Goal: Submit feedback/report problem

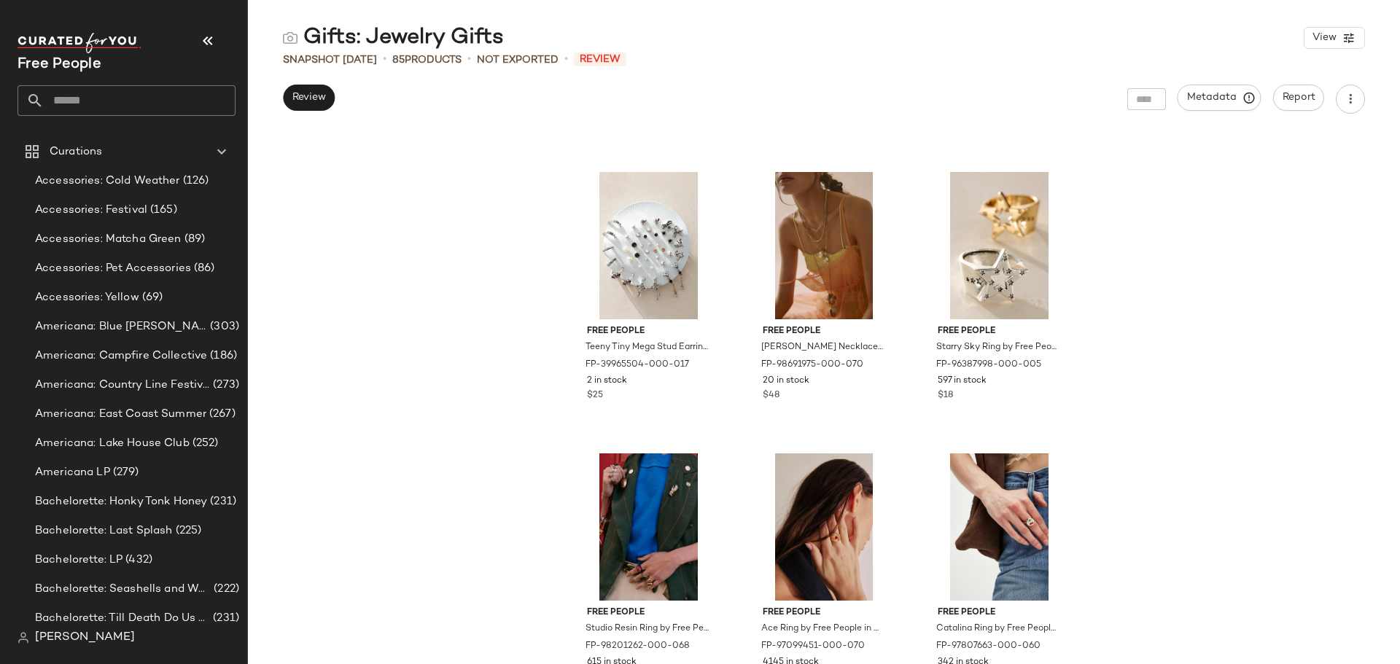
scroll to position [1908, 0]
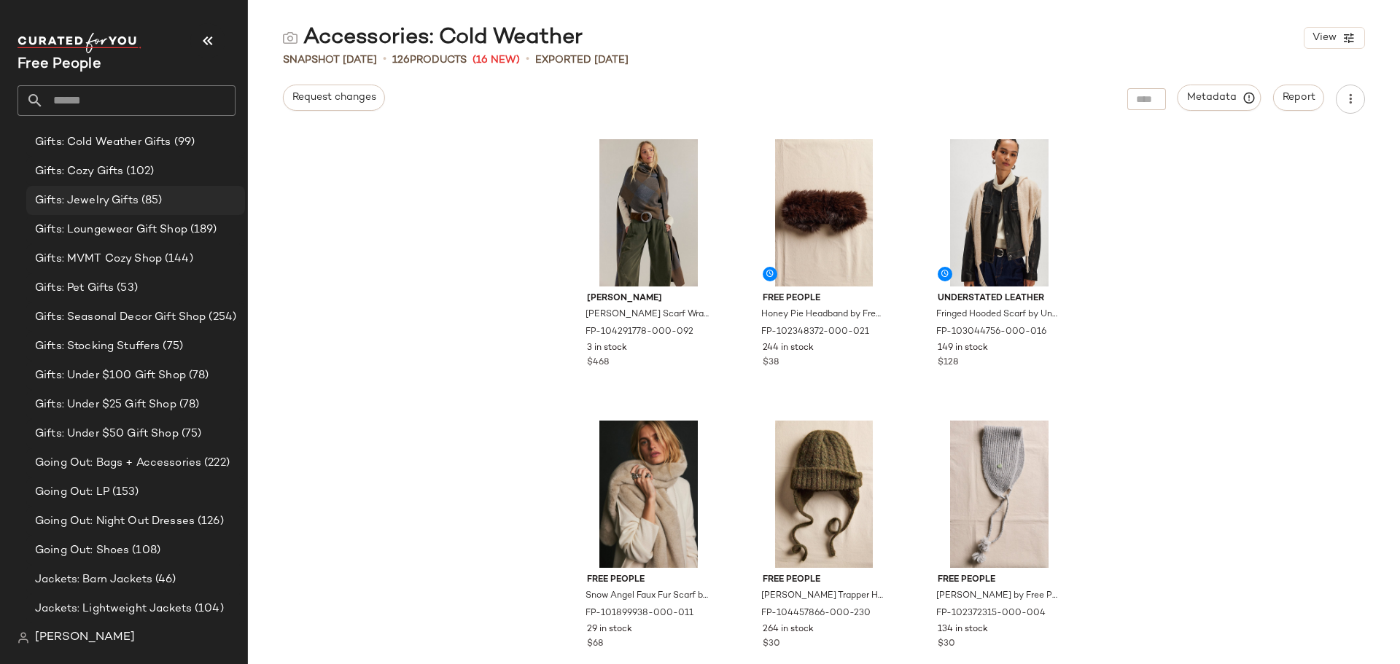
scroll to position [2784, 0]
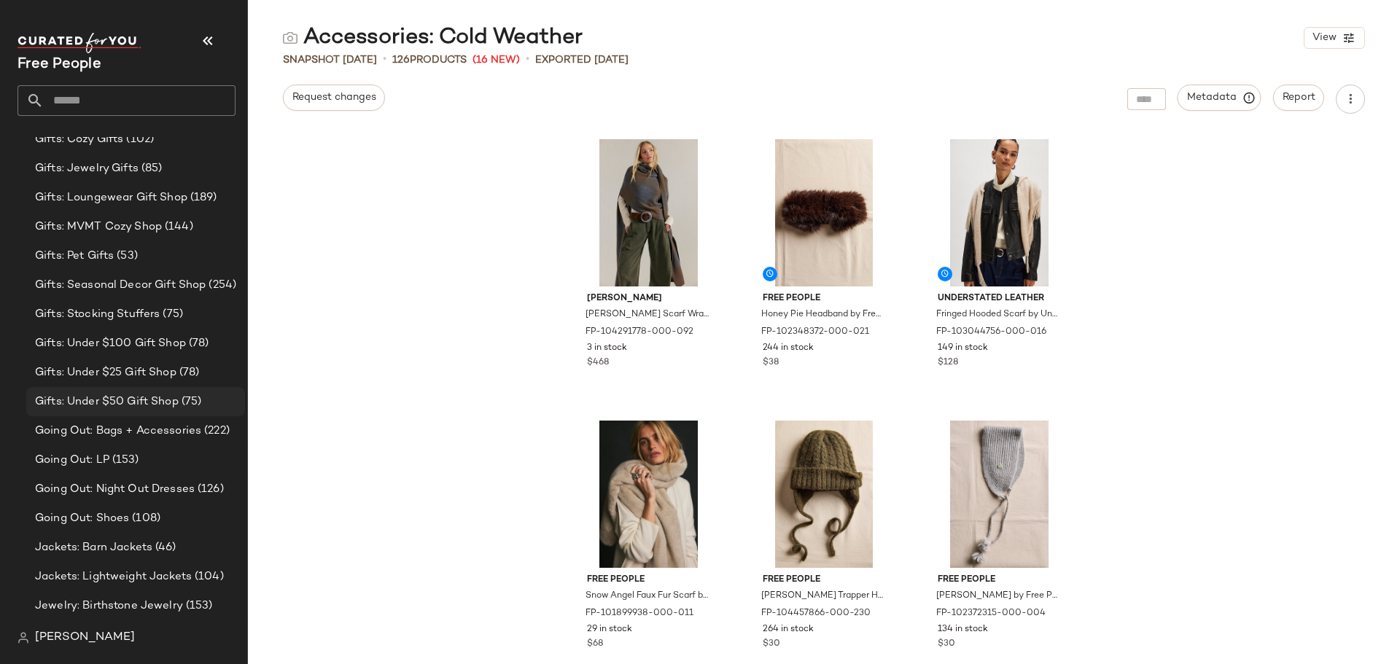
click at [167, 407] on span "Gifts: Under $50 Gift Shop" at bounding box center [107, 402] width 144 height 17
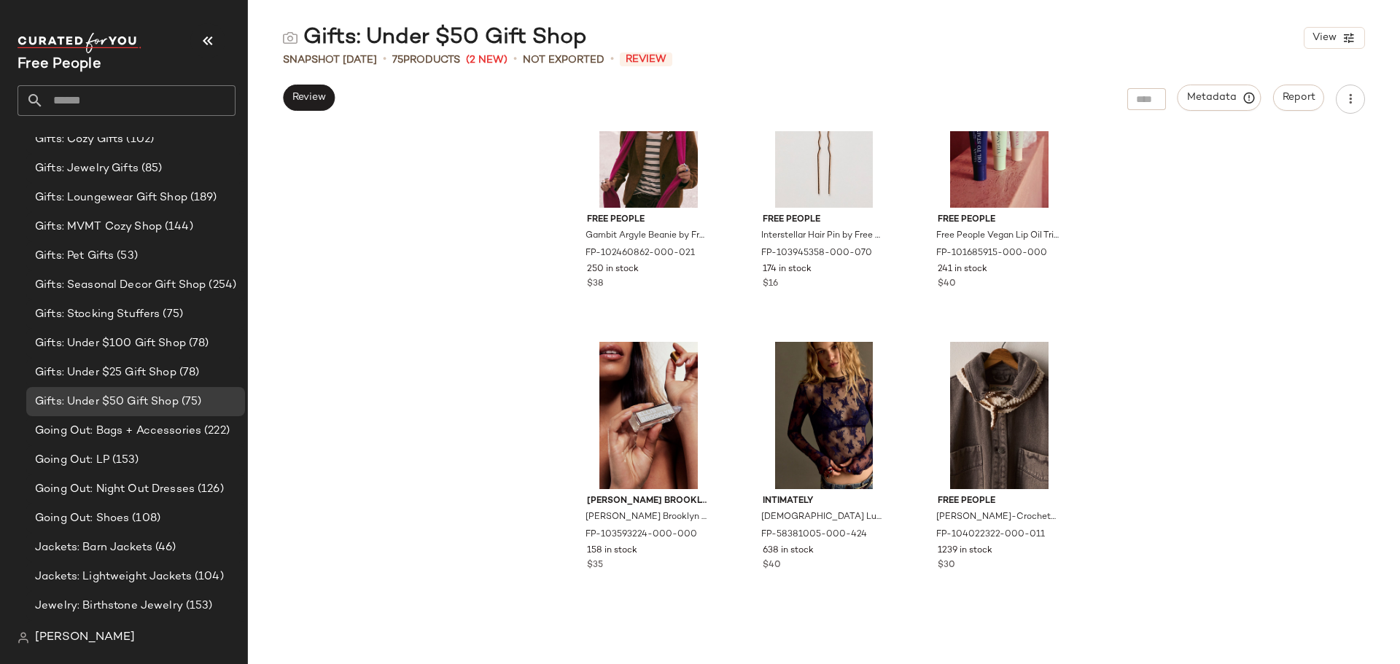
scroll to position [376, 0]
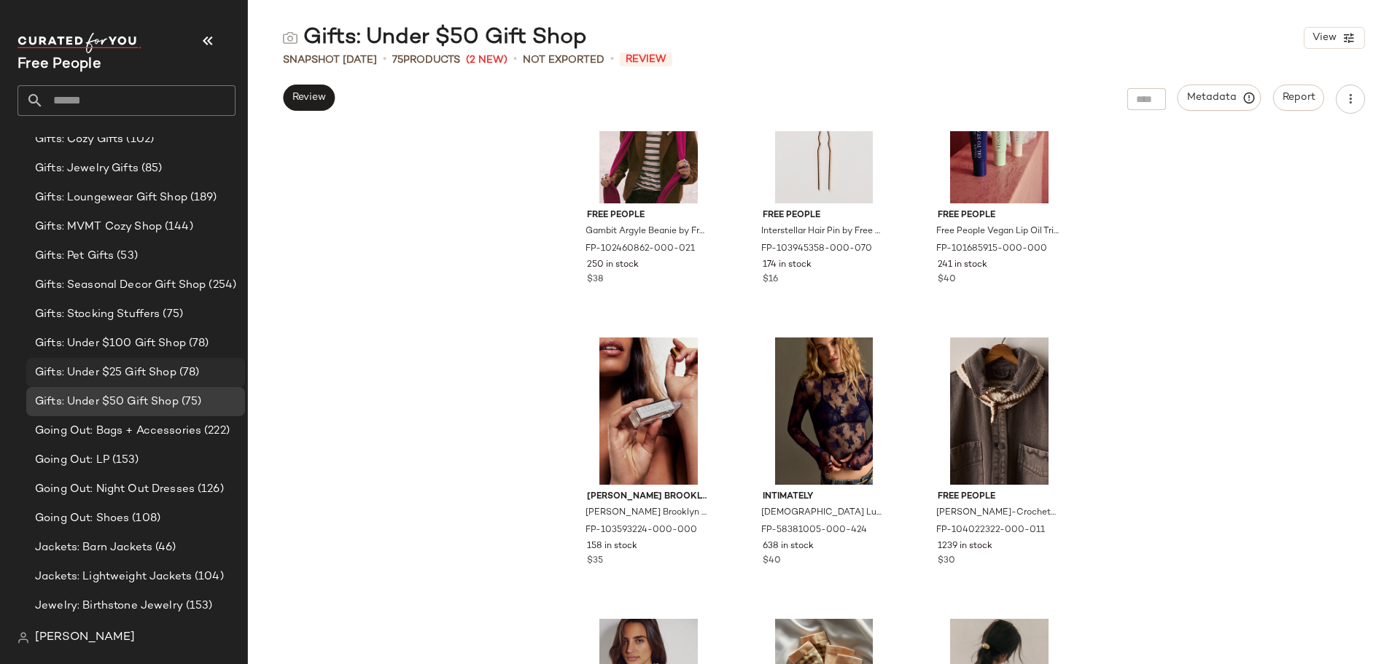
click at [126, 370] on span "Gifts: Under $25 Gift Shop" at bounding box center [105, 373] width 141 height 17
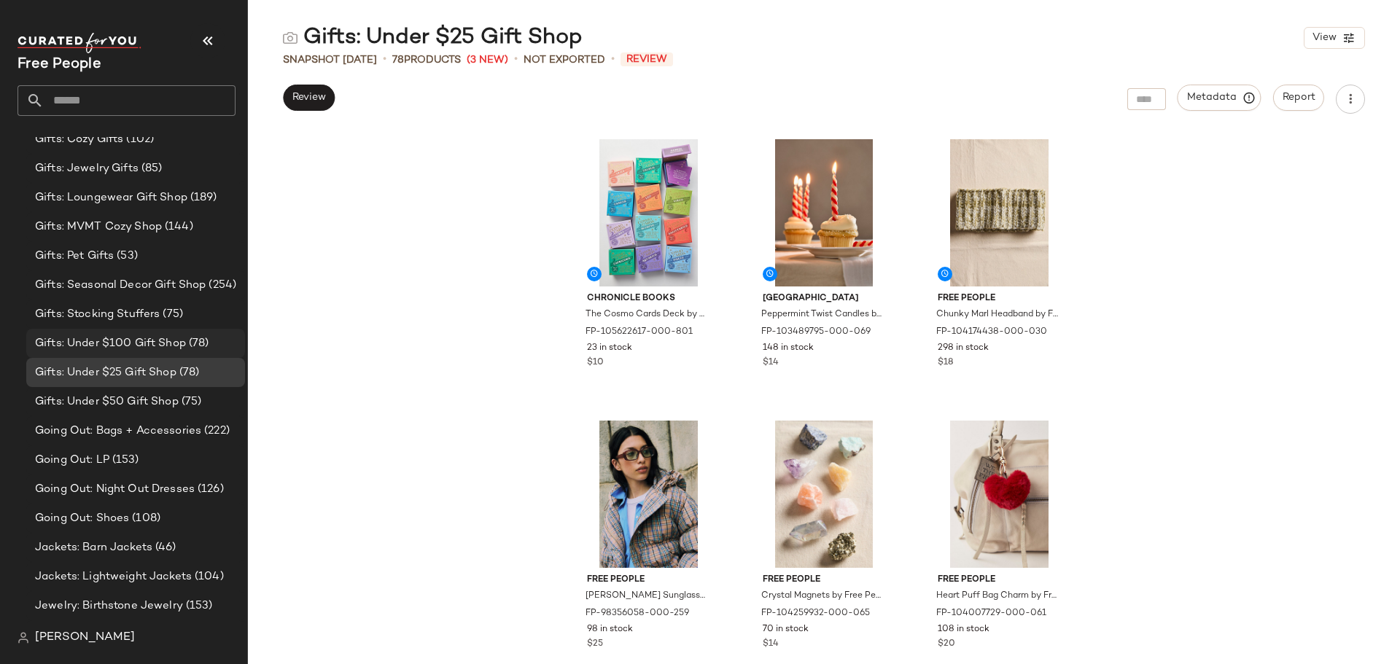
click at [154, 349] on span "Gifts: Under $100 Gift Shop" at bounding box center [110, 343] width 151 height 17
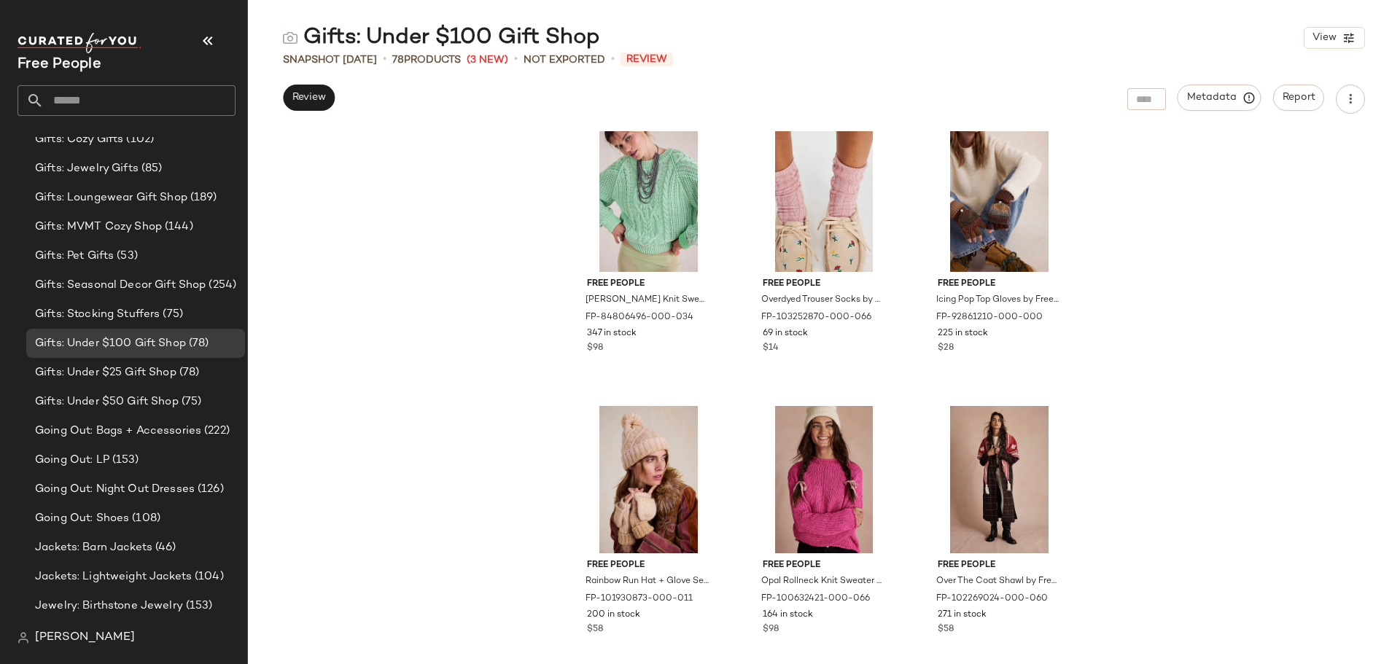
scroll to position [1178, 0]
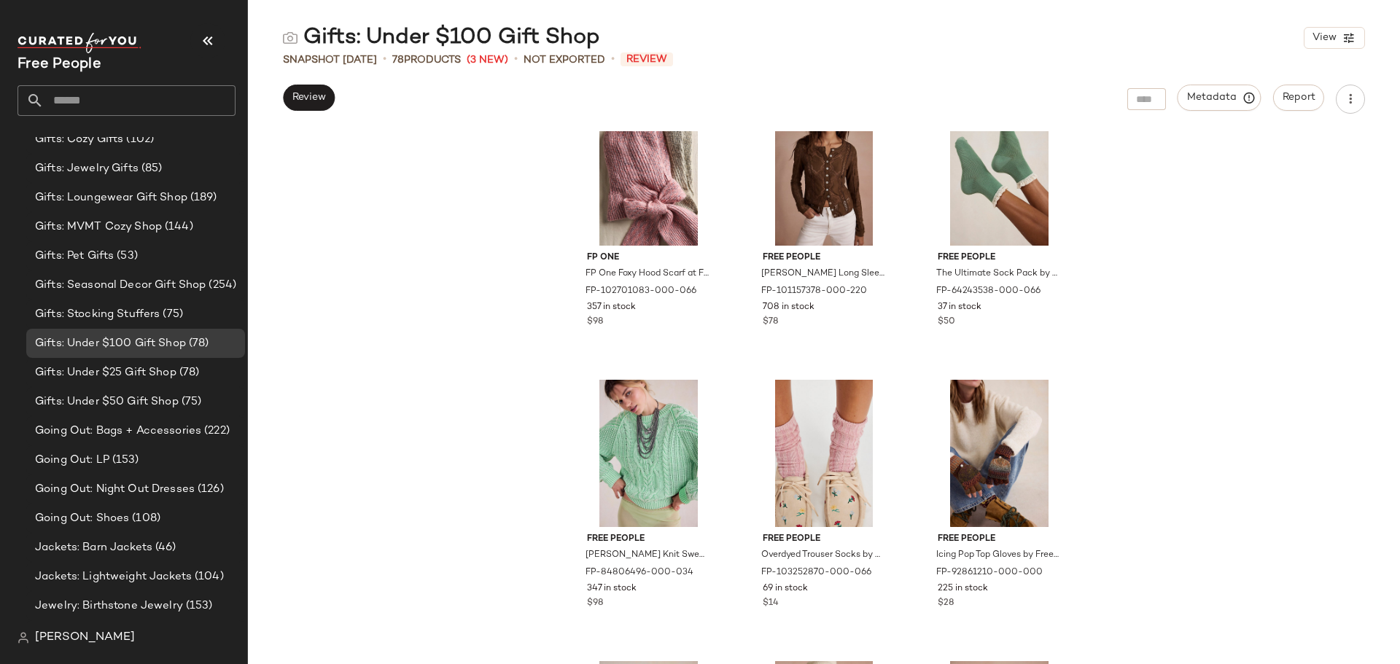
click at [268, 93] on div "Review Metadata Report" at bounding box center [824, 99] width 1152 height 29
click at [319, 98] on span "Review" at bounding box center [309, 98] width 34 height 12
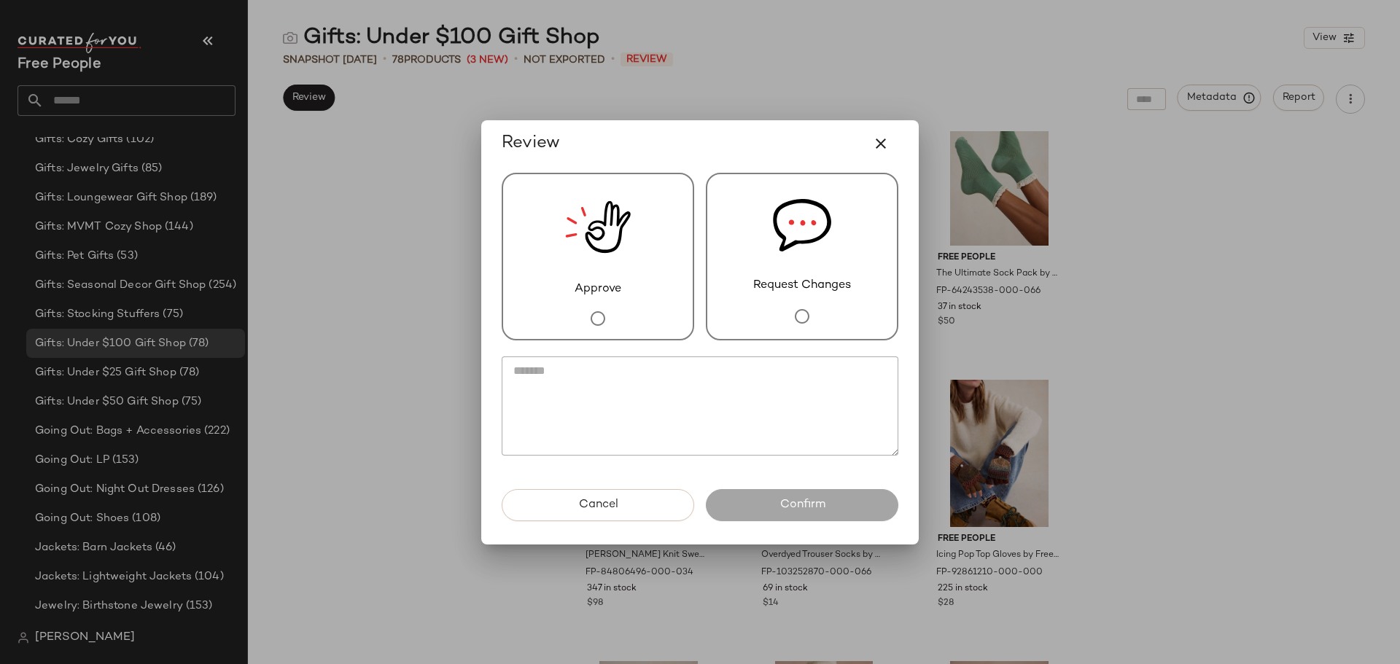
click at [774, 342] on div at bounding box center [700, 349] width 397 height 16
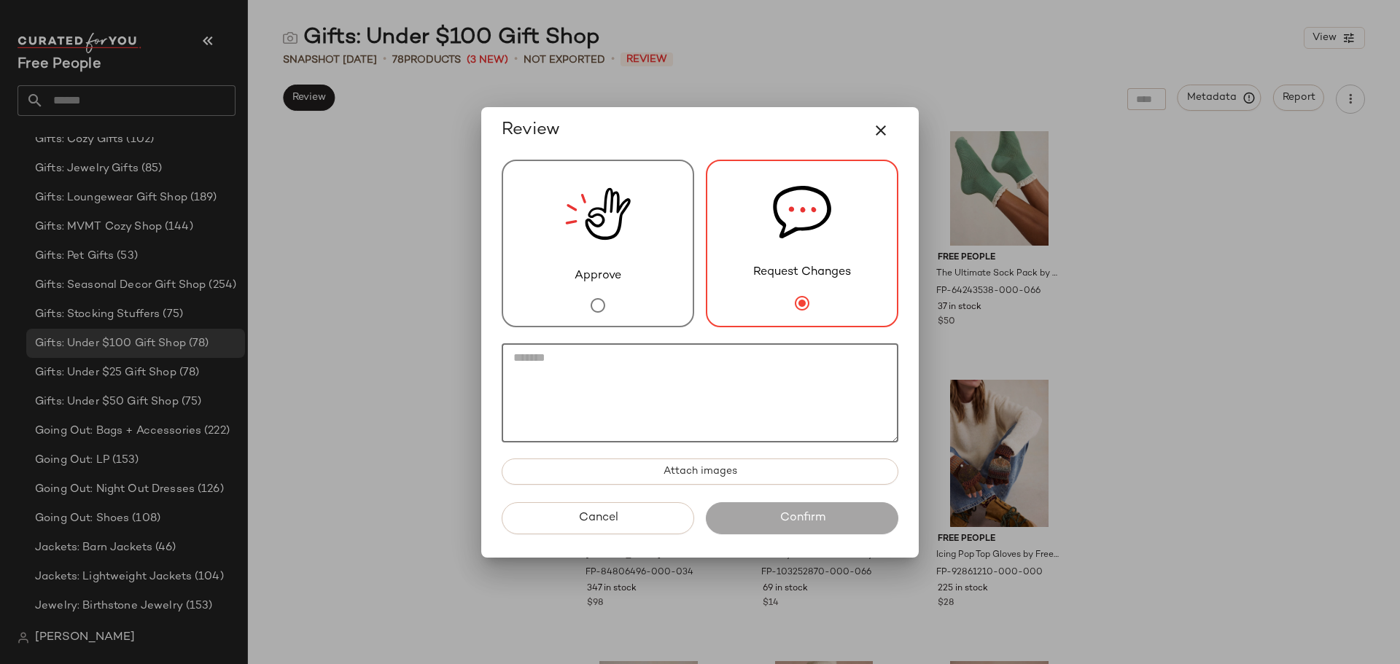
click at [780, 382] on textarea at bounding box center [700, 392] width 397 height 99
click at [876, 135] on icon "button" at bounding box center [881, 131] width 18 height 18
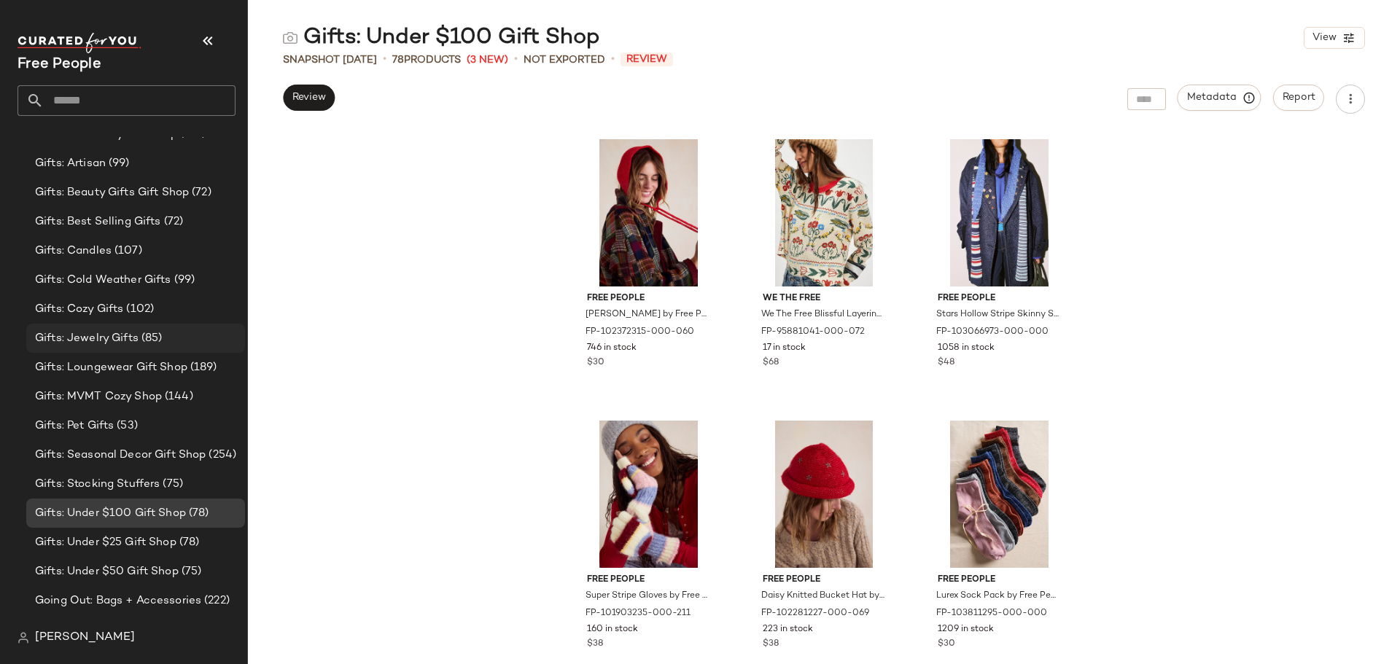
scroll to position [2565, 0]
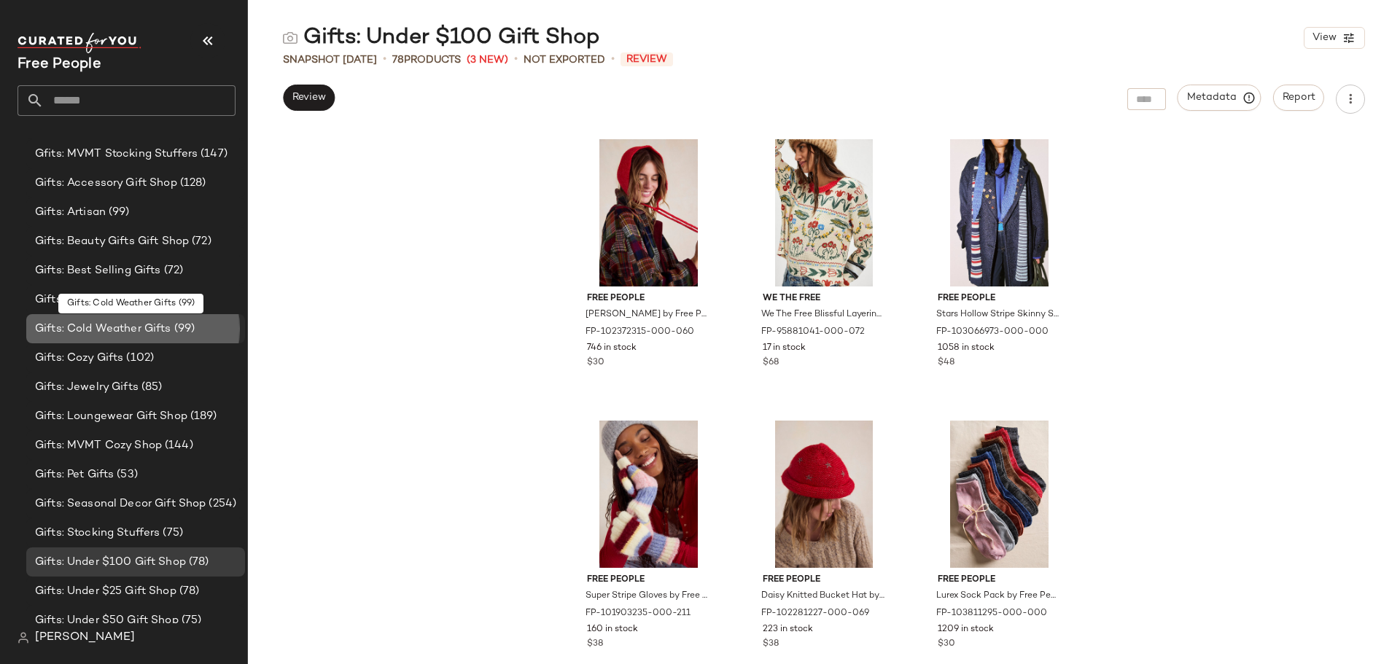
click at [191, 335] on span "(99)" at bounding box center [183, 329] width 24 height 17
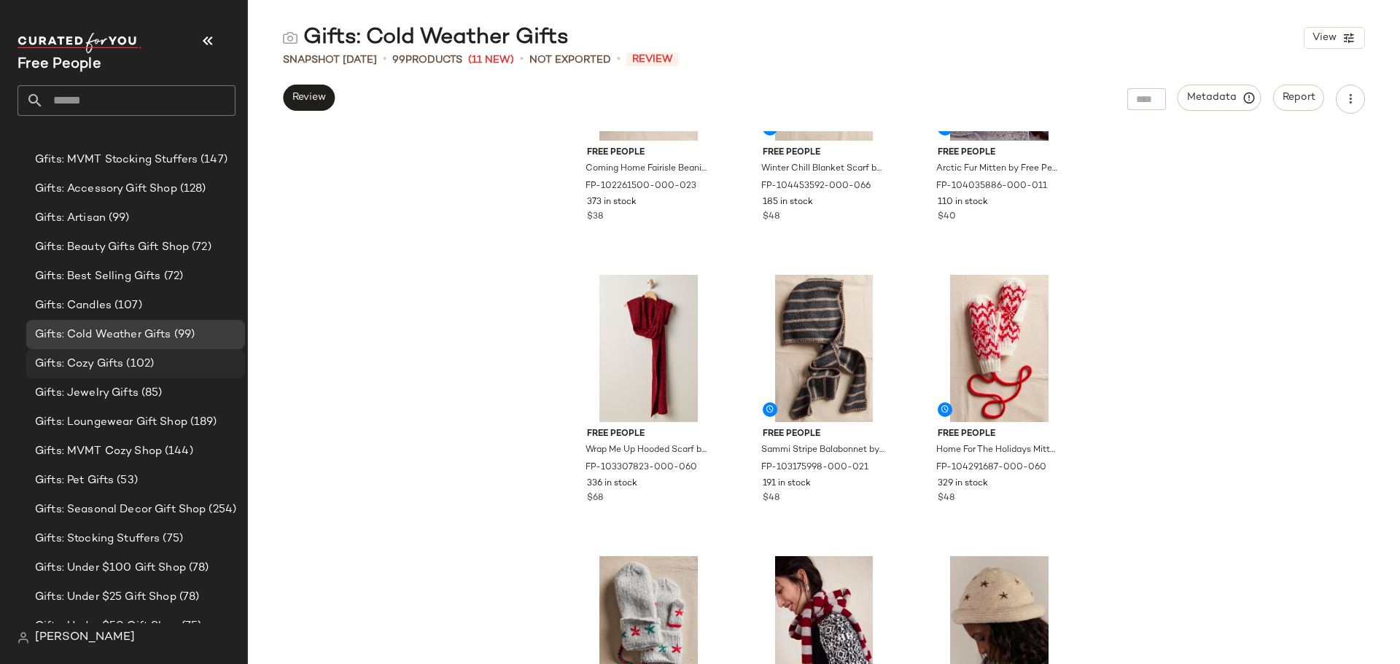
scroll to position [2565, 0]
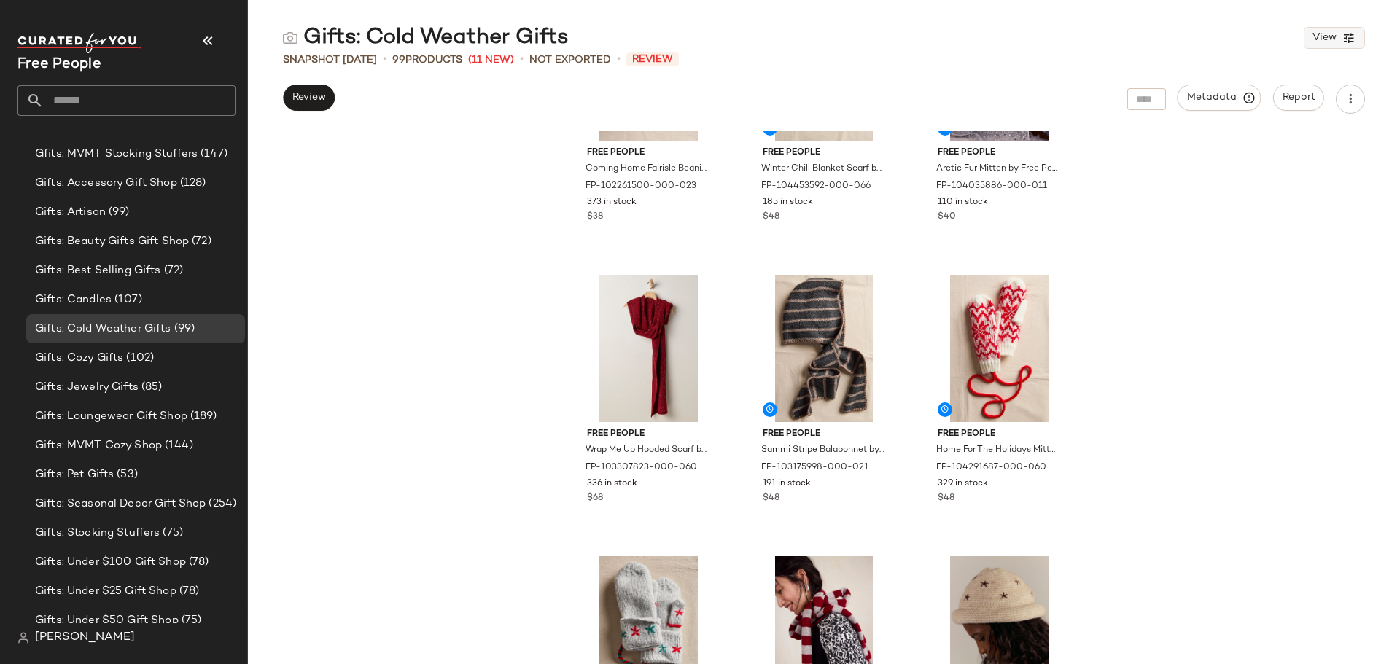
drag, startPoint x: 1302, startPoint y: 42, endPoint x: 1335, endPoint y: 37, distance: 32.5
click at [1310, 42] on div "Gifts: Cold Weather Gifts View" at bounding box center [824, 37] width 1152 height 29
click at [1337, 37] on button "View" at bounding box center [1334, 38] width 61 height 22
click at [1286, 306] on div "Free People Coming Home Fairisle Beanie by Free People in Tan FP-102261500-000-…" at bounding box center [824, 397] width 1152 height 533
drag, startPoint x: 575, startPoint y: 42, endPoint x: 361, endPoint y: 51, distance: 214.6
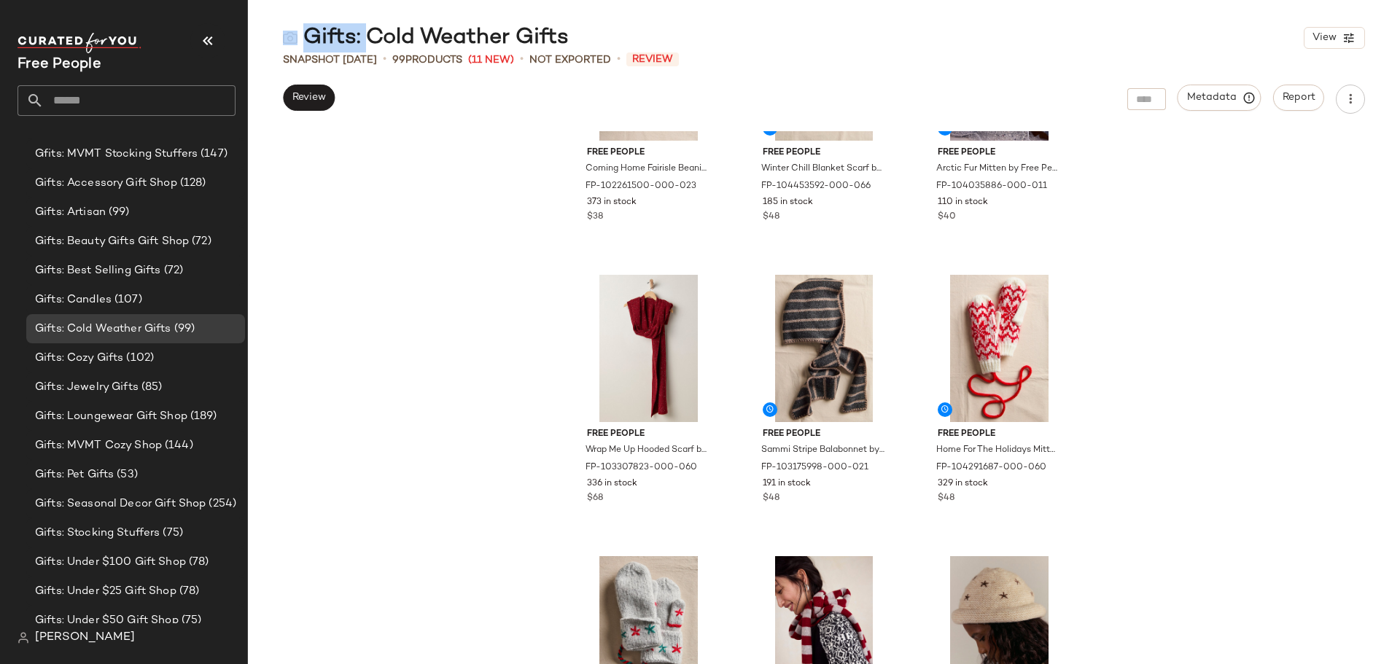
click at [361, 51] on div "Gifts: Cold Weather Gifts View" at bounding box center [824, 37] width 1152 height 29
click at [362, 49] on div "Gifts: Cold Weather Gifts" at bounding box center [426, 37] width 286 height 29
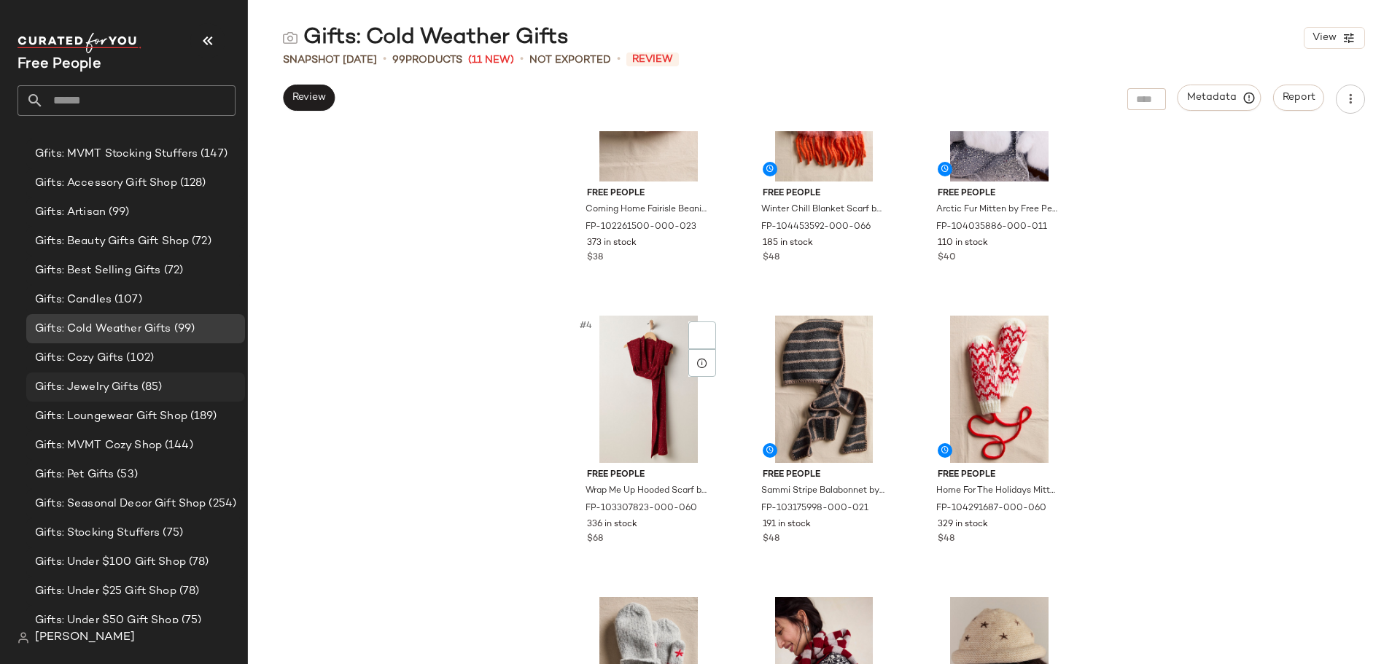
scroll to position [0, 0]
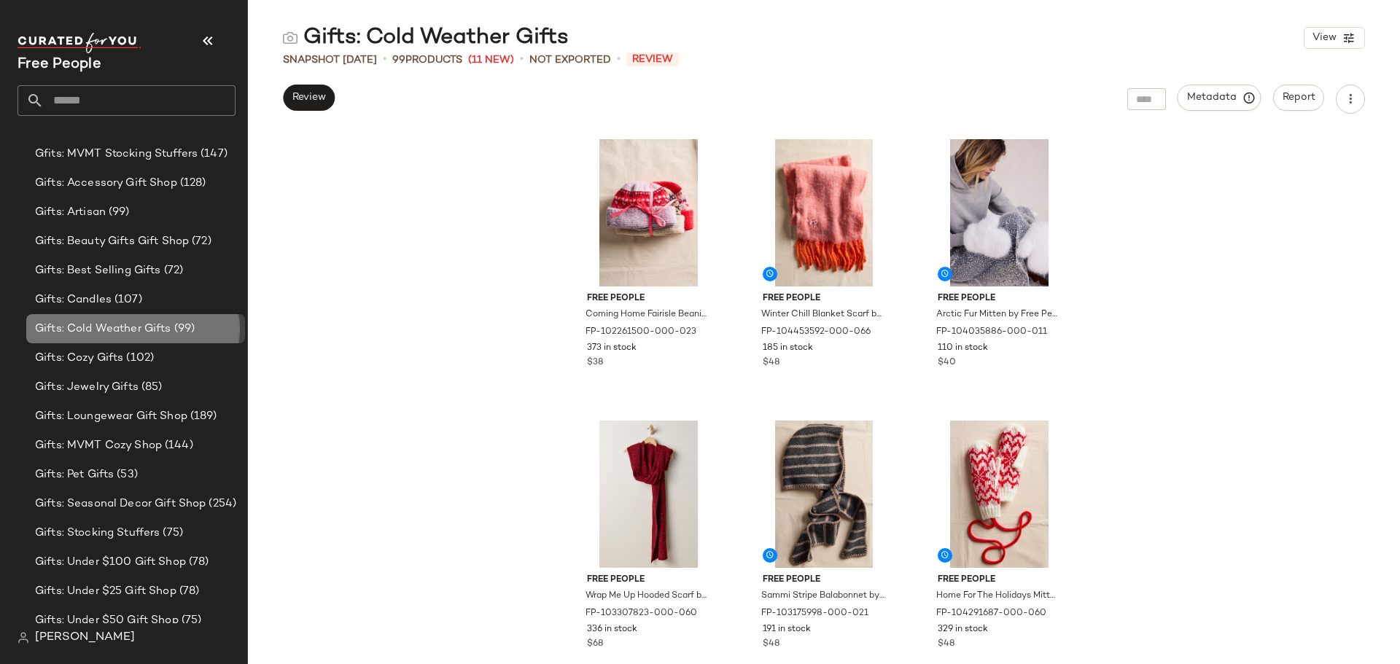
click at [167, 325] on span "Gifts: Cold Weather Gifts" at bounding box center [103, 329] width 136 height 17
click at [152, 392] on span "(85)" at bounding box center [151, 387] width 24 height 17
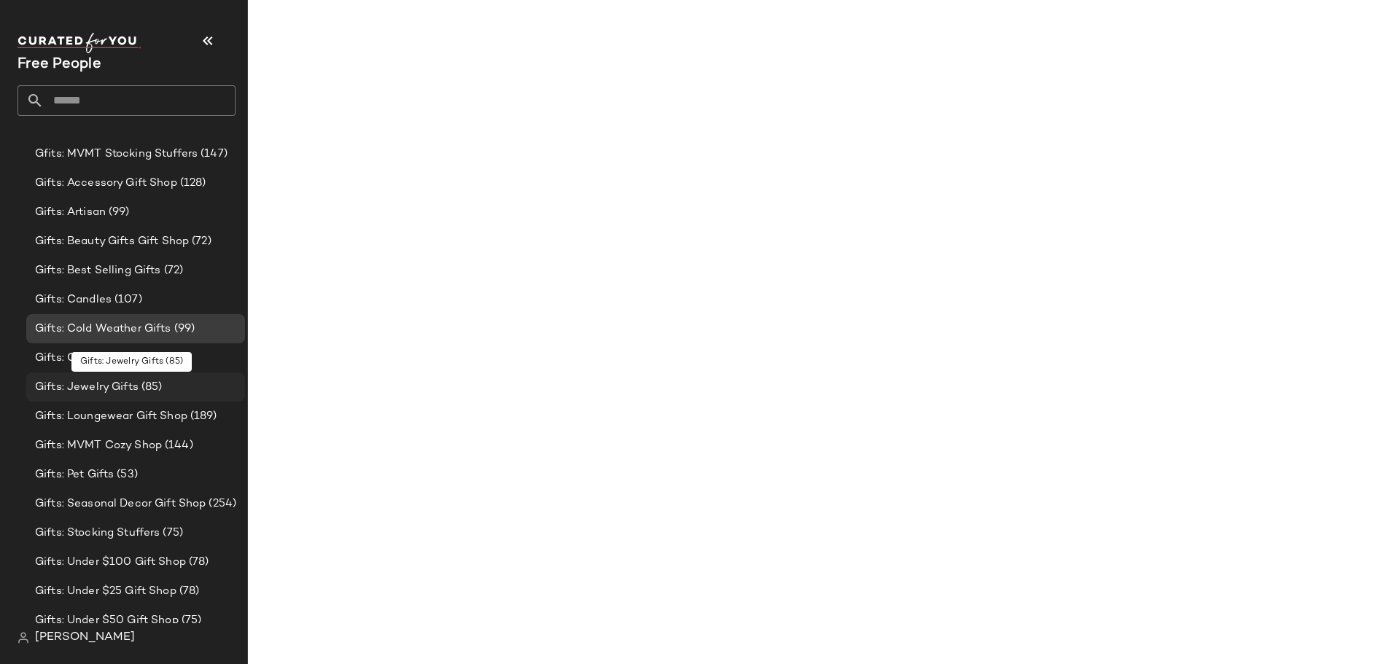
click at [152, 391] on span "(85)" at bounding box center [151, 387] width 24 height 17
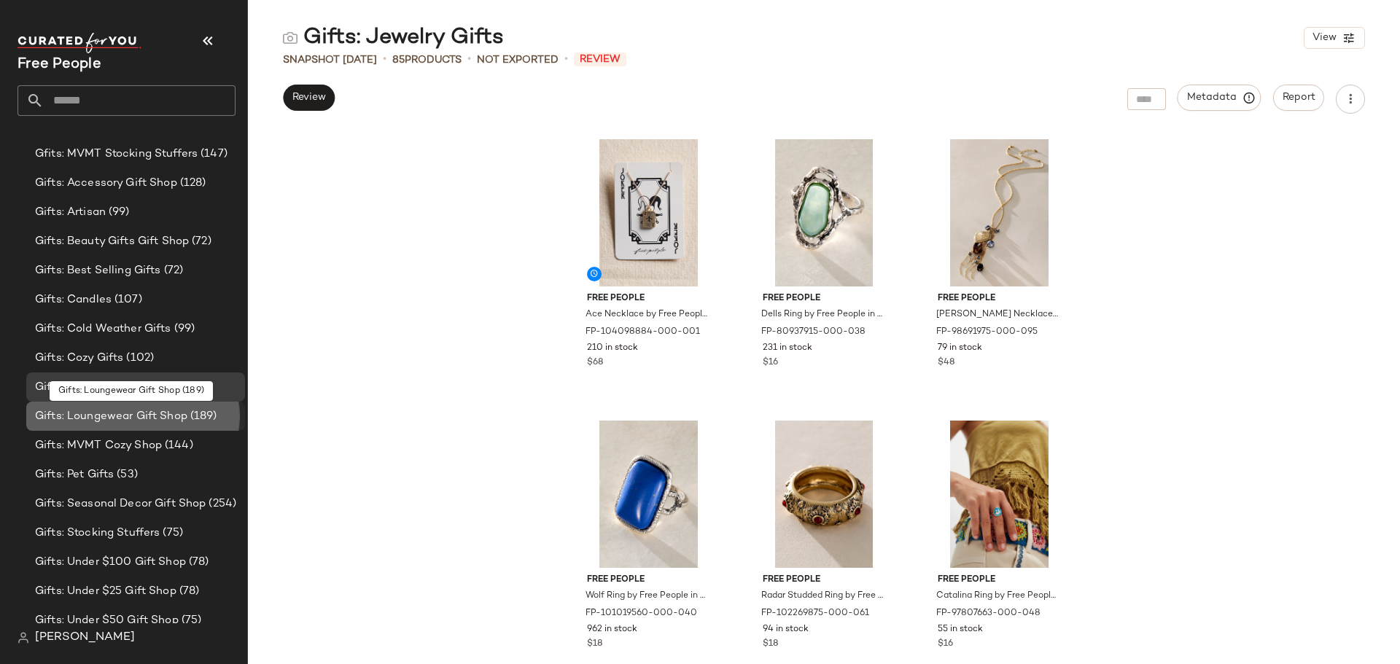
click at [145, 416] on span "Gifts: Loungewear Gift Shop" at bounding box center [111, 416] width 152 height 17
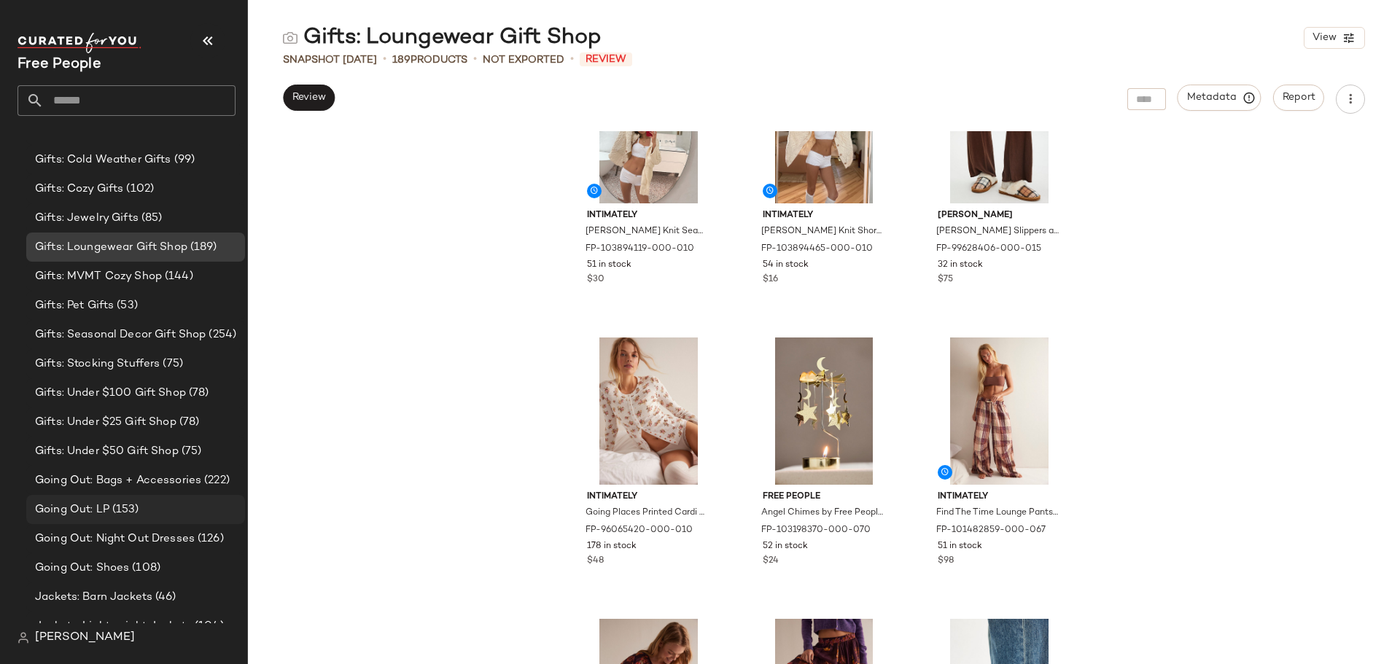
scroll to position [2711, 0]
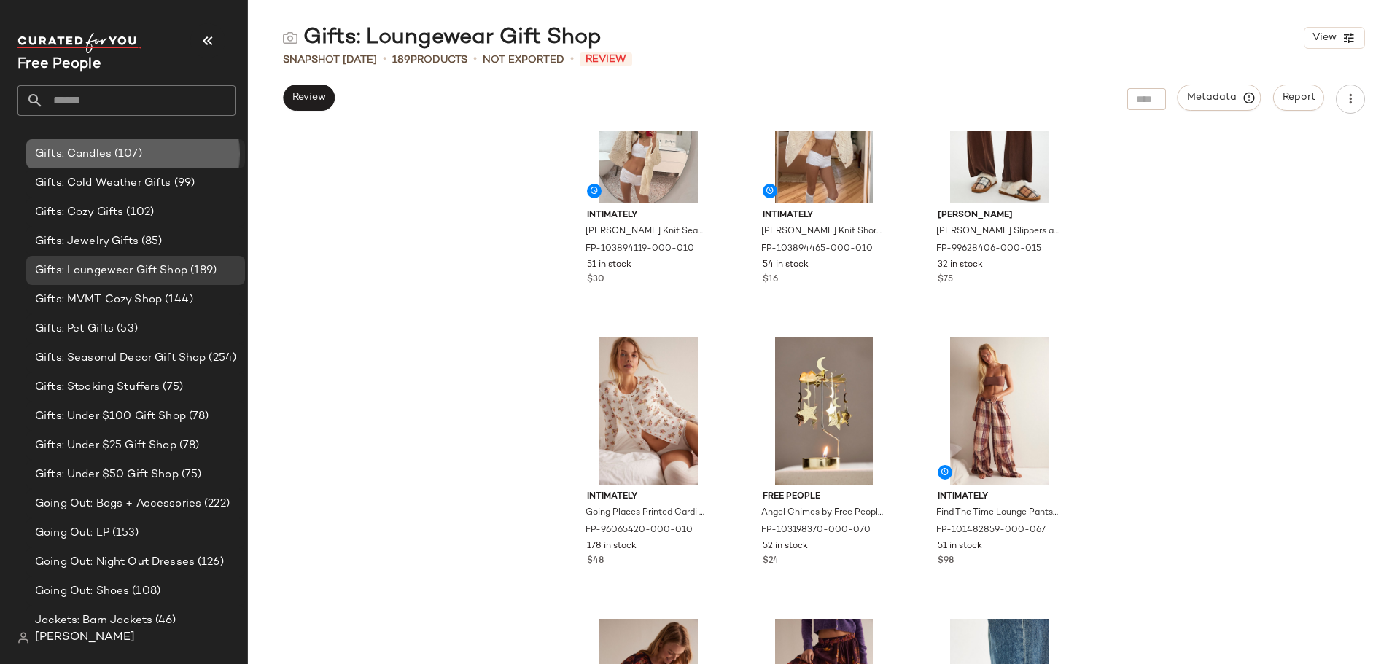
click at [123, 157] on span "(107)" at bounding box center [127, 154] width 31 height 17
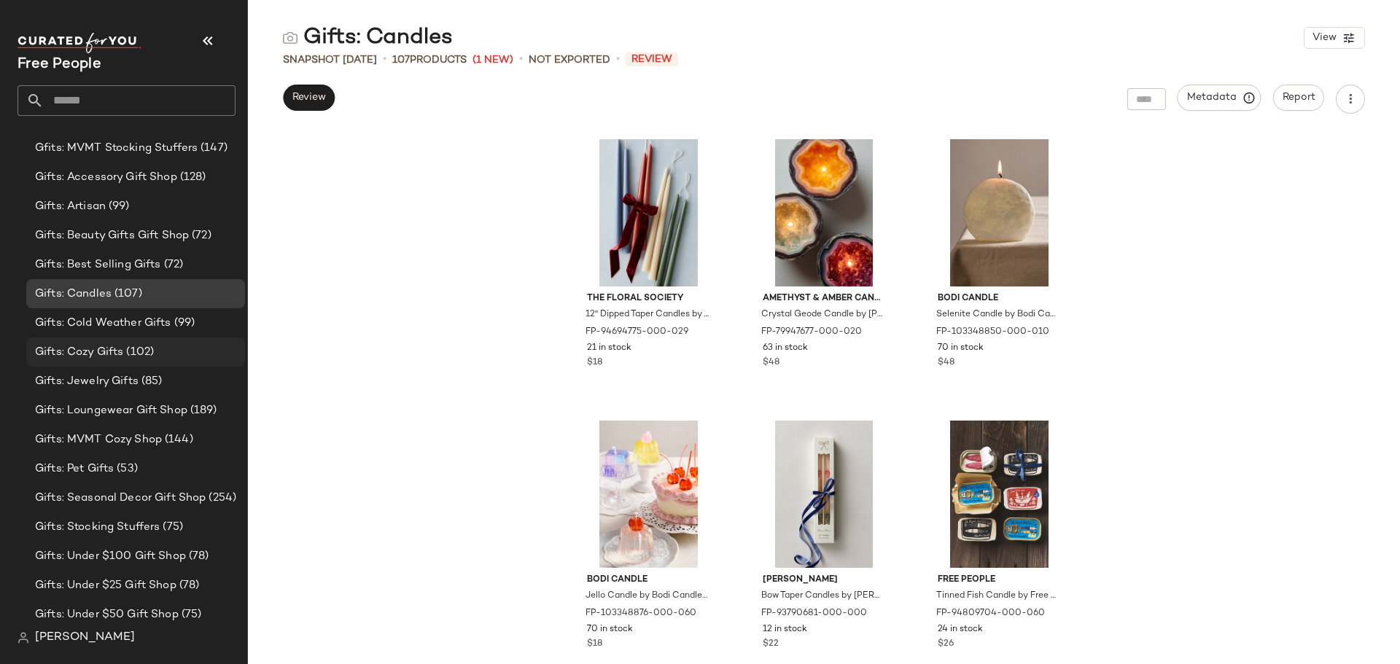
scroll to position [2565, 0]
click at [147, 222] on div "Gifts: Artisan (99)" at bounding box center [135, 212] width 219 height 29
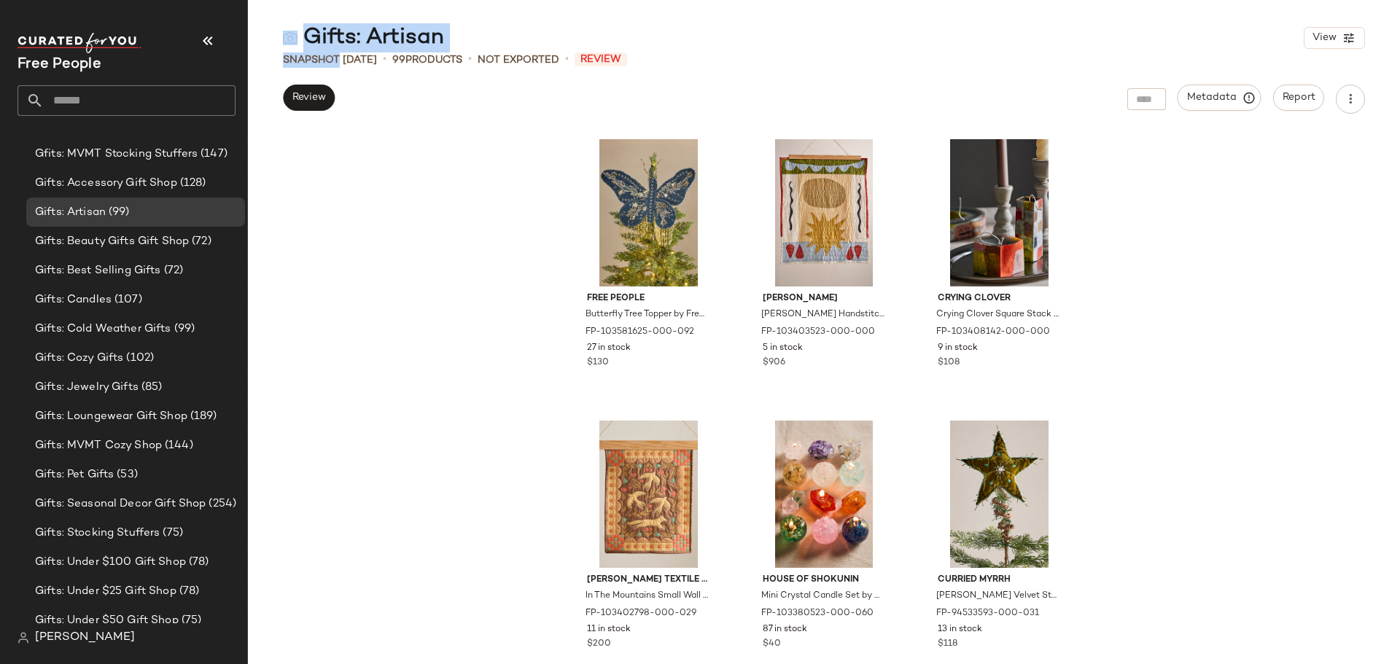
drag, startPoint x: 451, startPoint y: 42, endPoint x: 351, endPoint y: 53, distance: 100.5
click at [351, 53] on div "Gifts: Artisan View Snapshot [DATE] • 99 Products • Not Exported • Review Revie…" at bounding box center [824, 343] width 1152 height 641
drag, startPoint x: 494, startPoint y: 108, endPoint x: 529, endPoint y: 239, distance: 136.0
click at [497, 108] on div "Review Metadata Report" at bounding box center [824, 99] width 1152 height 29
click at [144, 389] on span "(85)" at bounding box center [151, 387] width 24 height 17
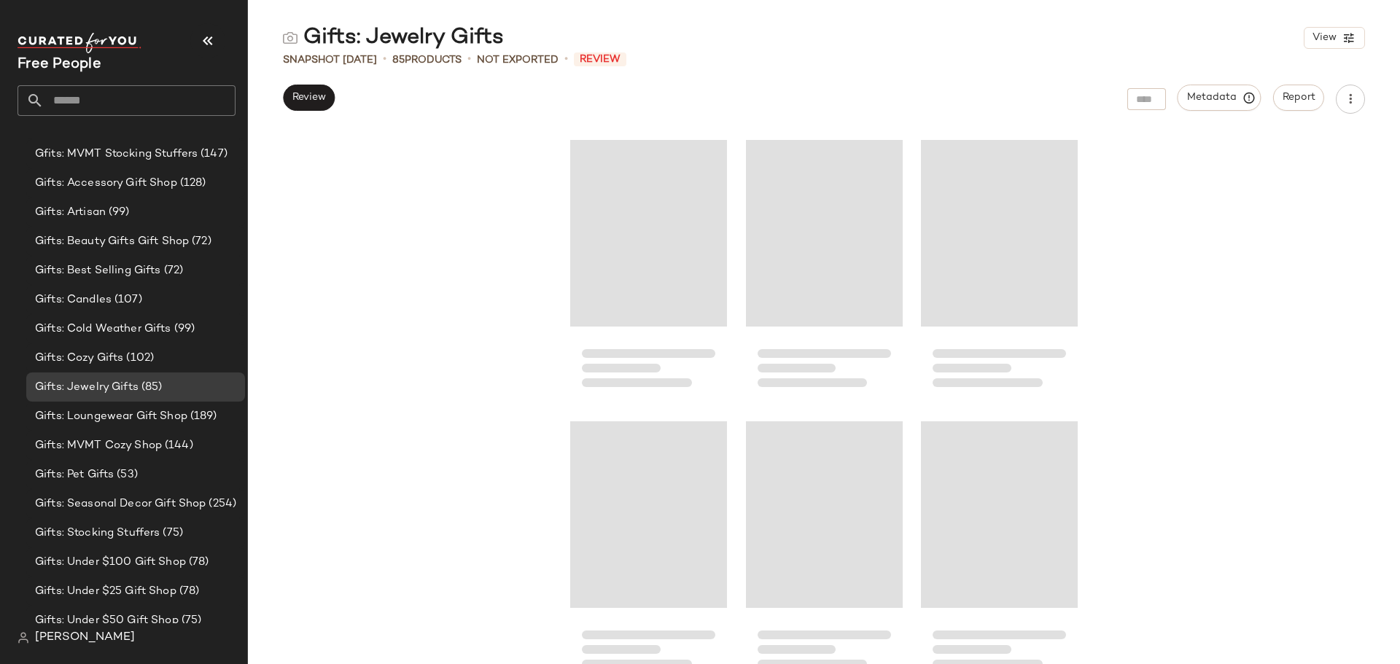
click at [451, 41] on div "Gifts: Jewelry Gifts" at bounding box center [393, 37] width 221 height 29
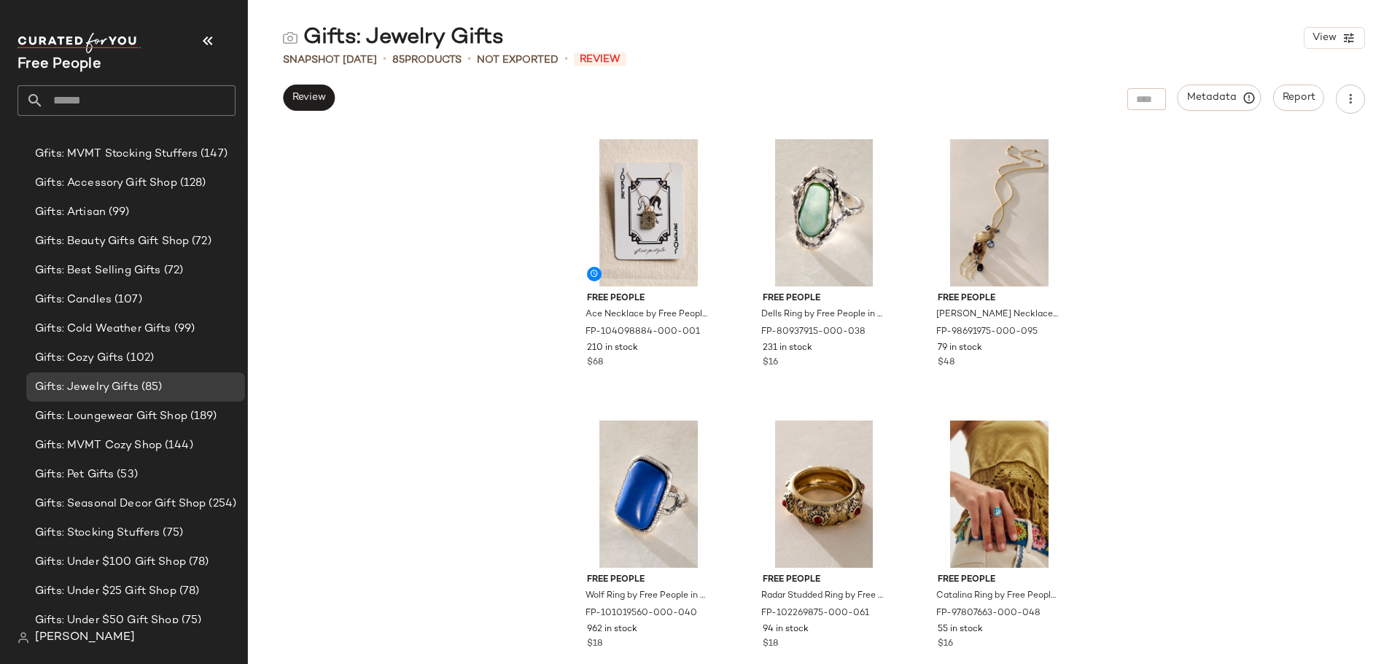
click at [451, 41] on div "Gifts: Jewelry Gifts" at bounding box center [393, 37] width 221 height 29
copy div "Gifts: Jewelry Gifts"
click at [139, 328] on span "Gifts: Cold Weather Gifts" at bounding box center [103, 329] width 136 height 17
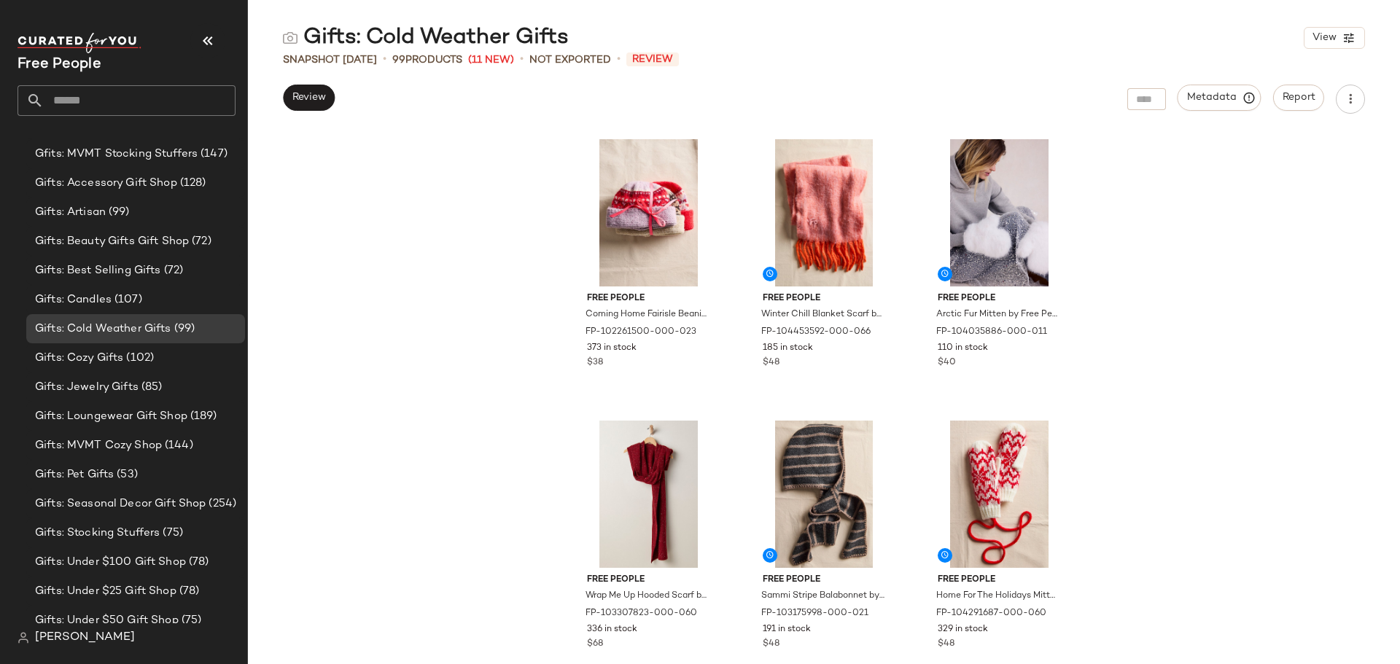
drag, startPoint x: 308, startPoint y: 36, endPoint x: 567, endPoint y: 36, distance: 258.9
click at [567, 36] on div "Gifts: Cold Weather Gifts" at bounding box center [426, 37] width 286 height 29
copy div "Gifts: Cold Weather Gifts"
click at [191, 357] on div "Gifts: Cozy Gifts (102)" at bounding box center [135, 358] width 209 height 17
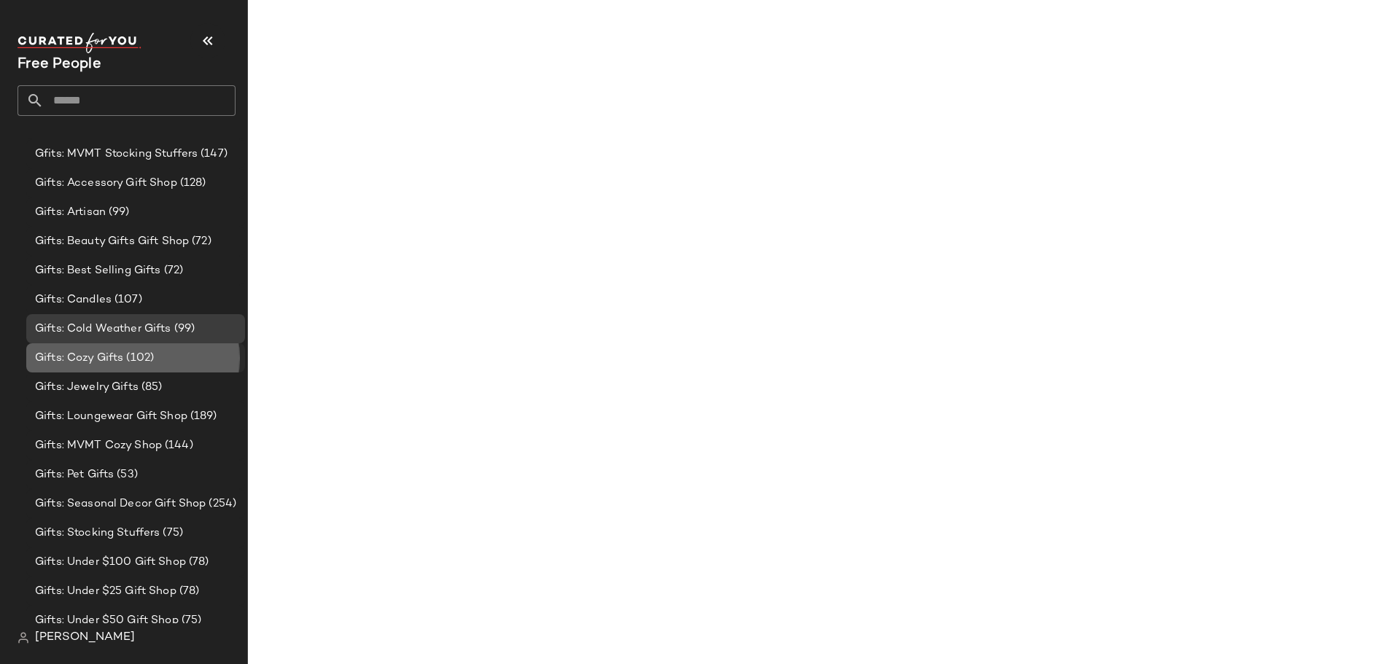
click at [127, 360] on span "(102)" at bounding box center [138, 358] width 31 height 17
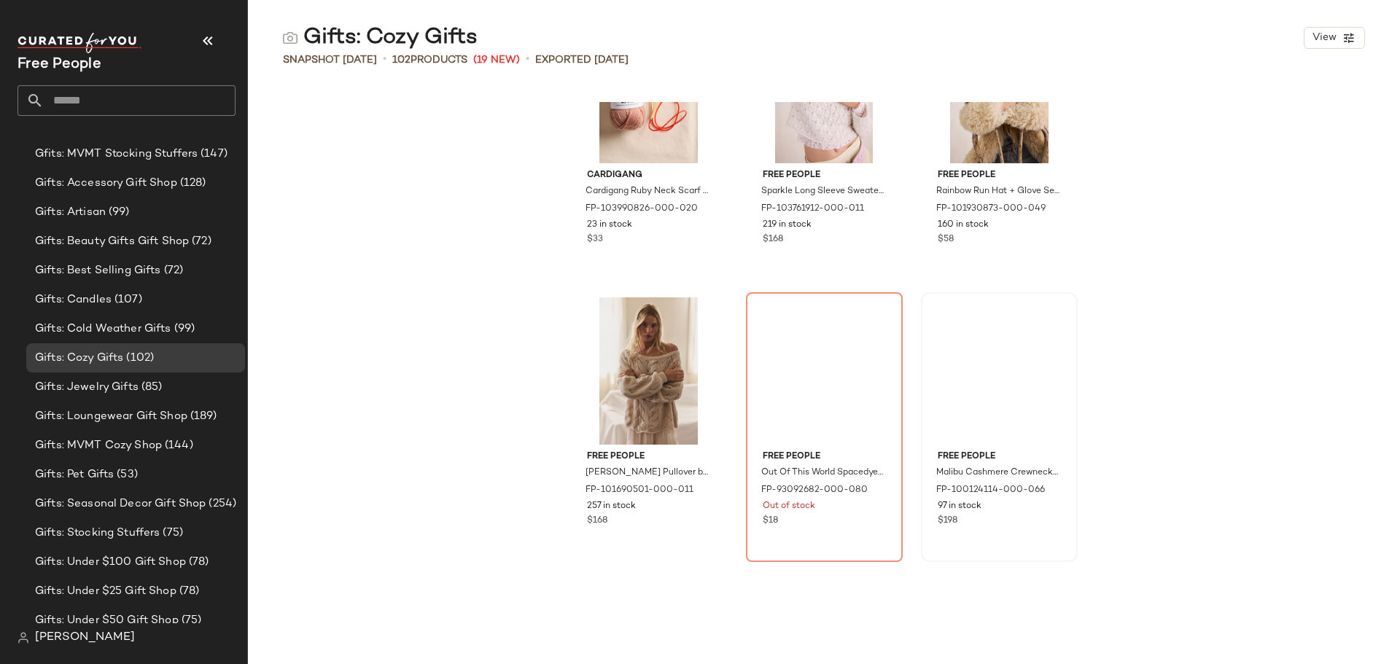
scroll to position [522, 0]
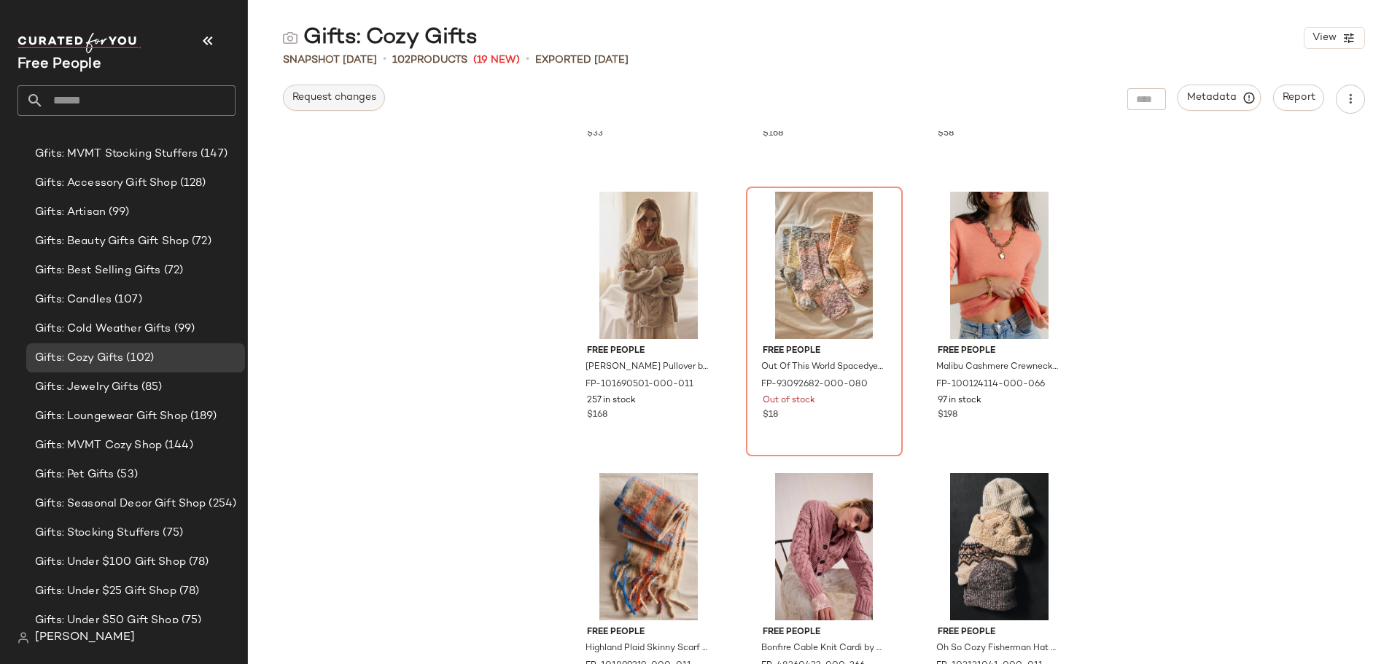
click at [358, 96] on span "Request changes" at bounding box center [334, 98] width 85 height 12
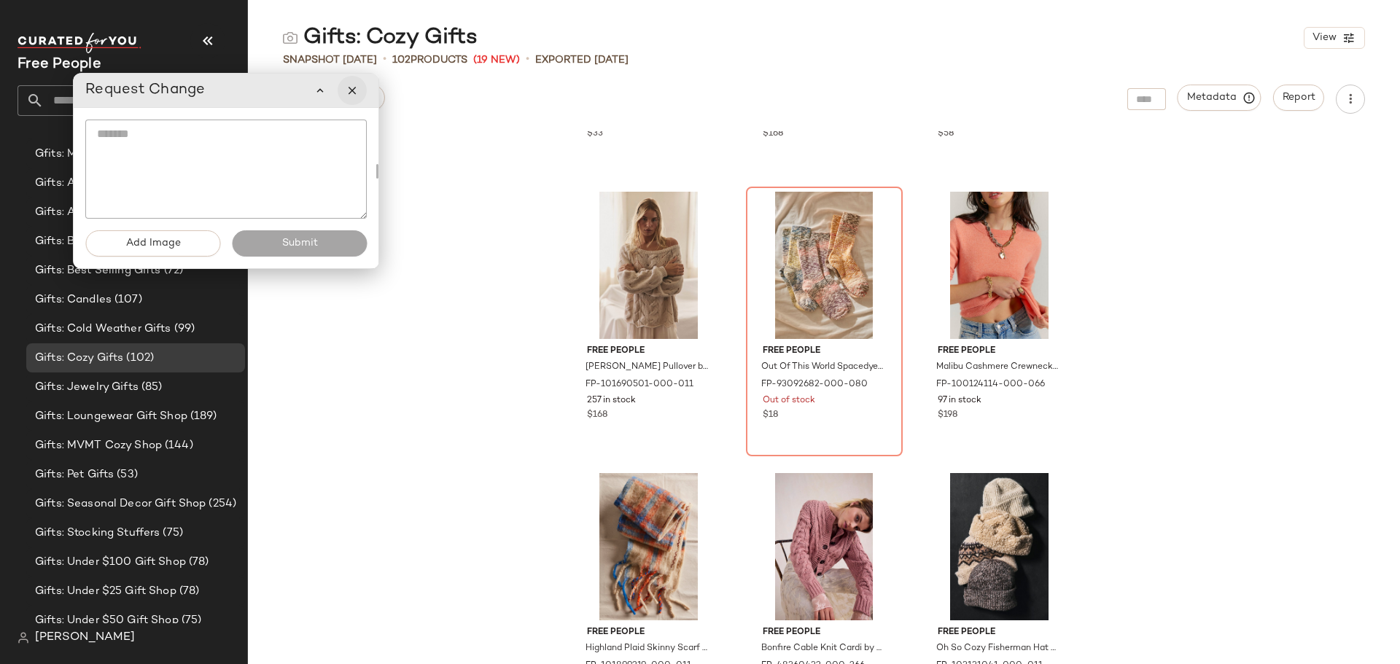
click at [351, 87] on icon "button" at bounding box center [352, 90] width 13 height 13
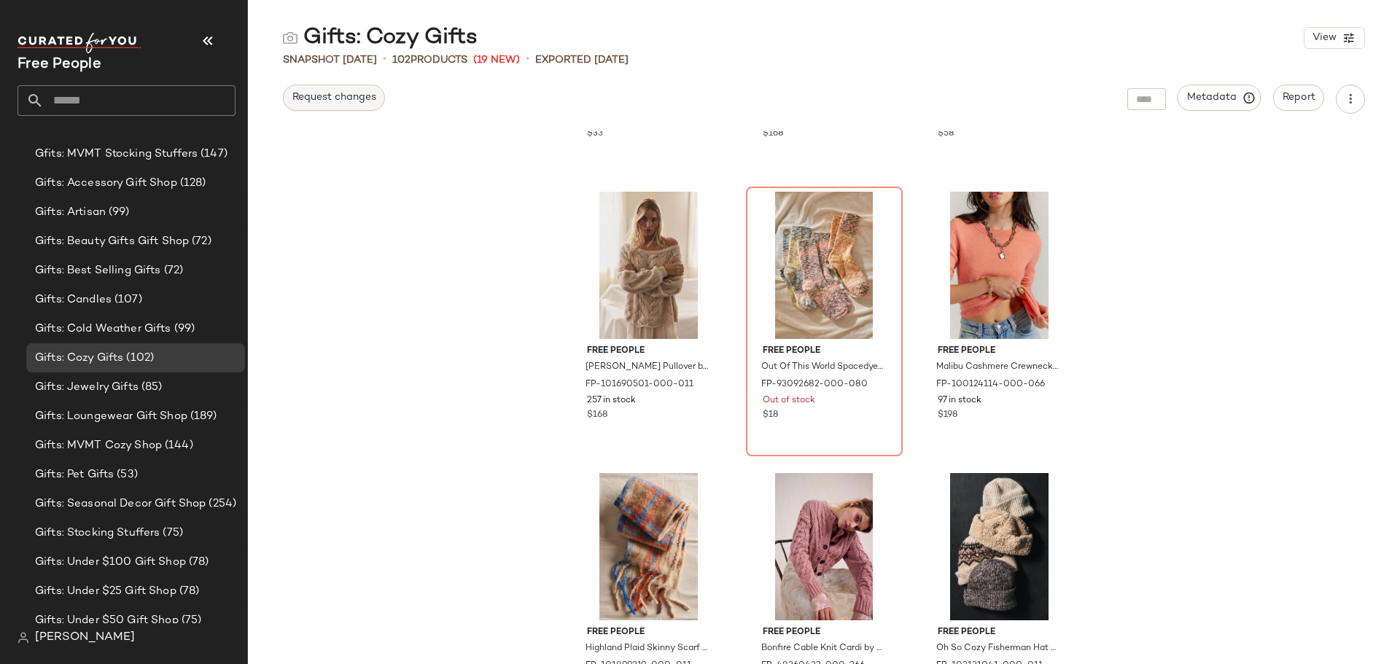
click at [356, 96] on span "Request changes" at bounding box center [334, 98] width 85 height 12
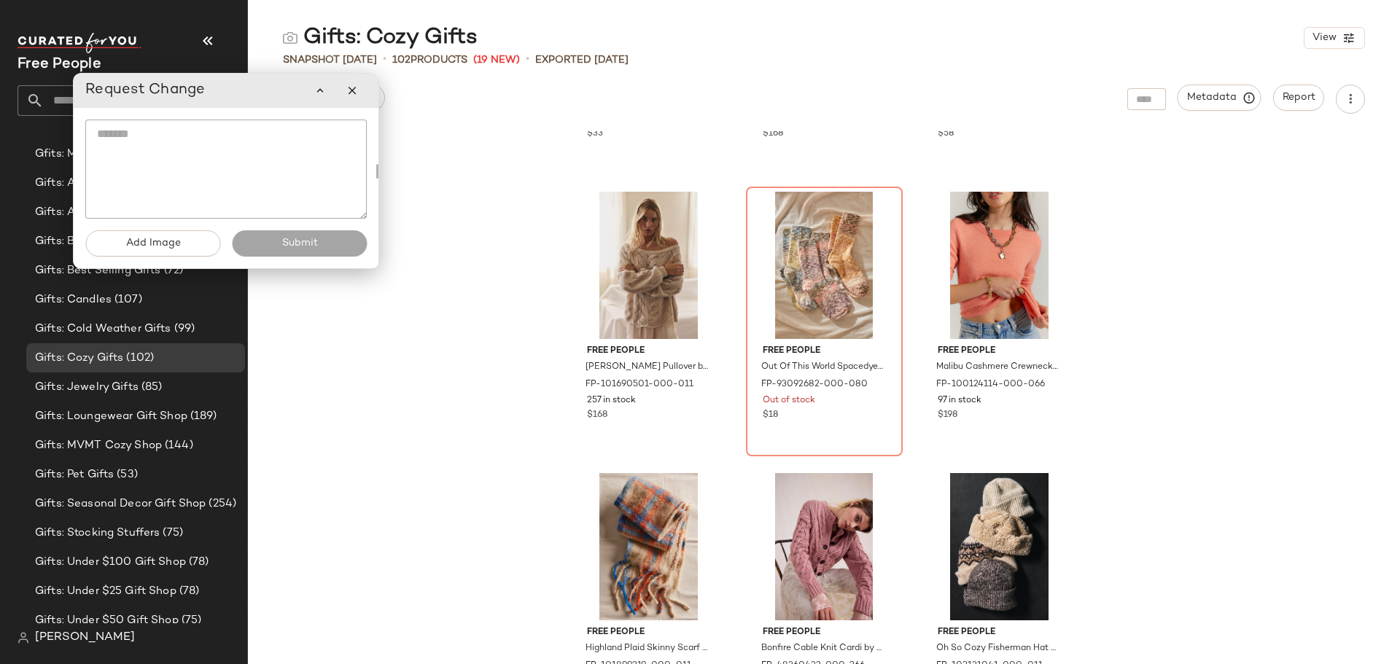
click at [252, 121] on textarea at bounding box center [225, 169] width 281 height 99
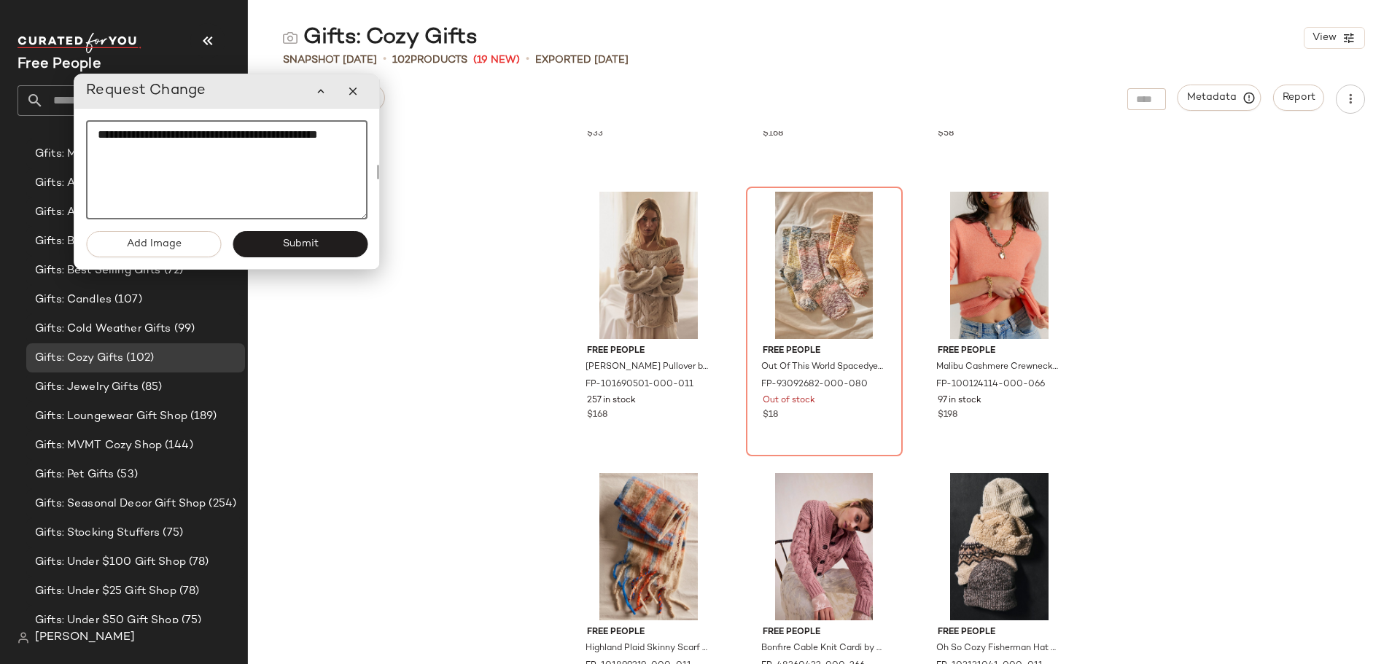
type textarea "**********"
click at [301, 244] on span "Submit" at bounding box center [299, 244] width 36 height 12
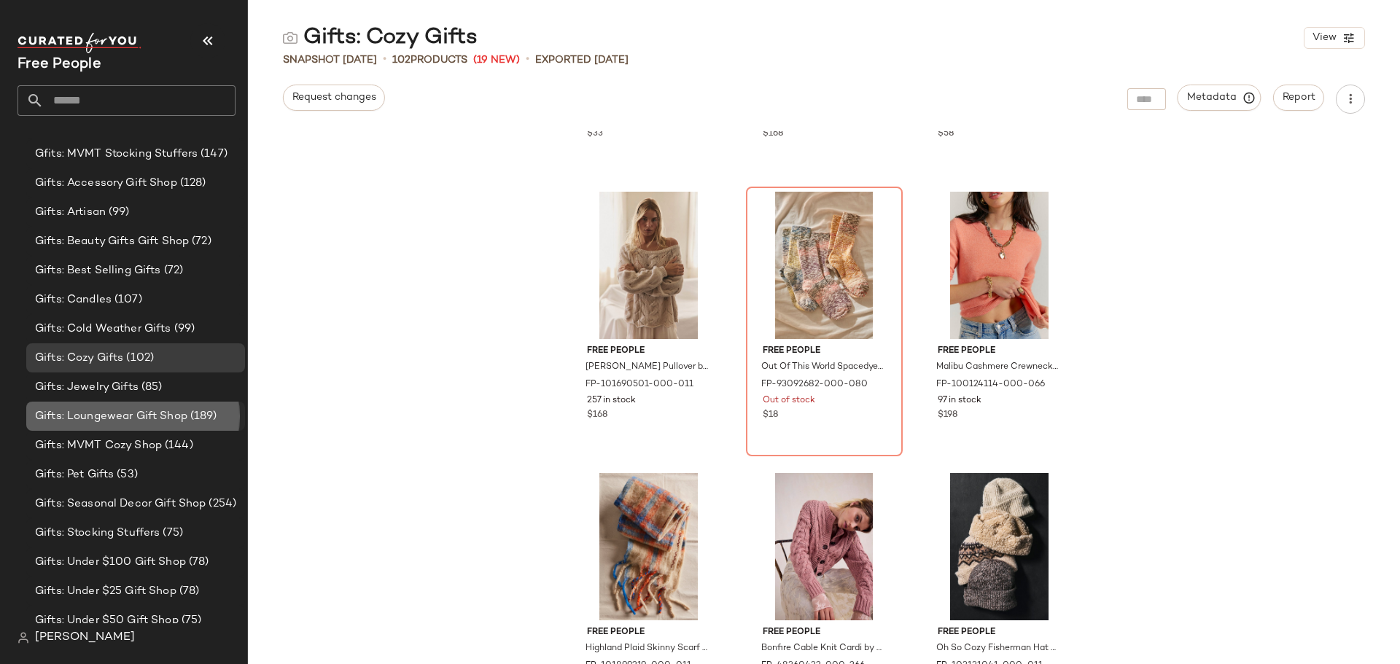
click at [160, 417] on span "Gifts: Loungewear Gift Shop" at bounding box center [111, 416] width 152 height 17
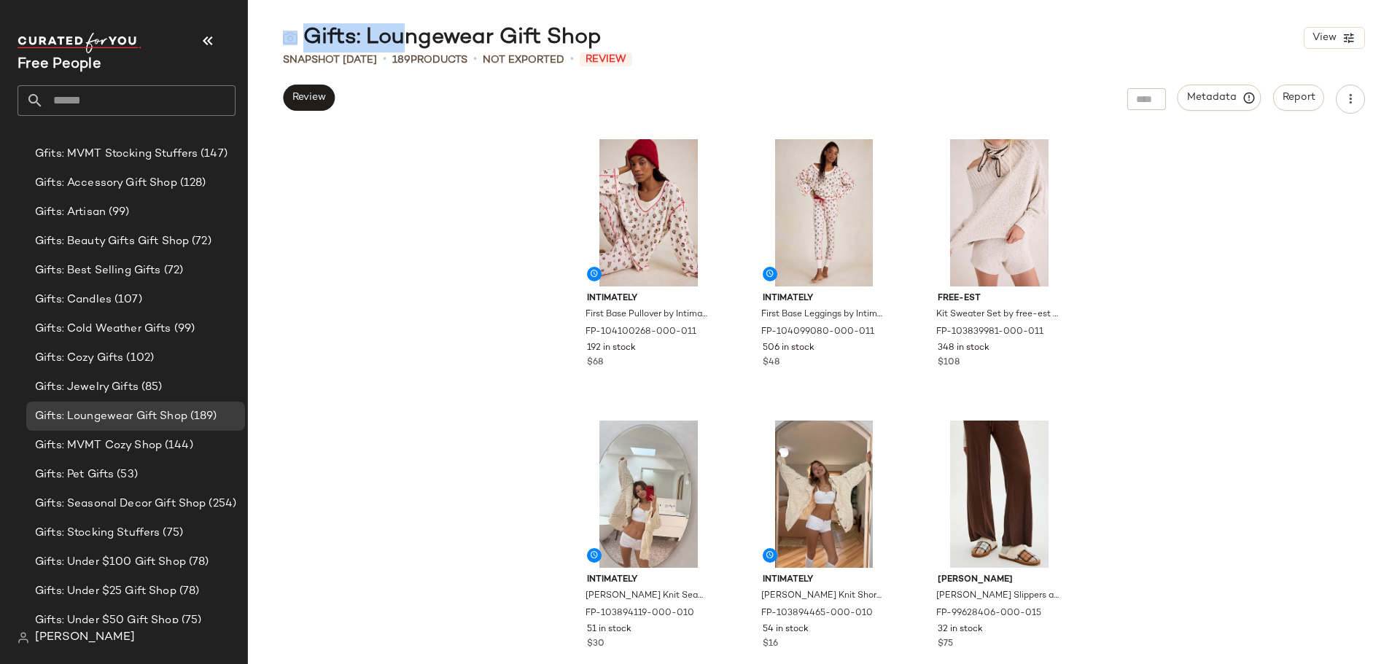
drag, startPoint x: 613, startPoint y: 40, endPoint x: 400, endPoint y: 45, distance: 212.3
click at [388, 41] on div "Gifts: Loungewear Gift Shop View" at bounding box center [824, 37] width 1152 height 29
drag, startPoint x: 400, startPoint y: 45, endPoint x: 368, endPoint y: 44, distance: 32.8
click at [401, 45] on div "Gifts: Loungewear Gift Shop" at bounding box center [442, 37] width 319 height 29
drag, startPoint x: 302, startPoint y: 35, endPoint x: 594, endPoint y: 48, distance: 292.0
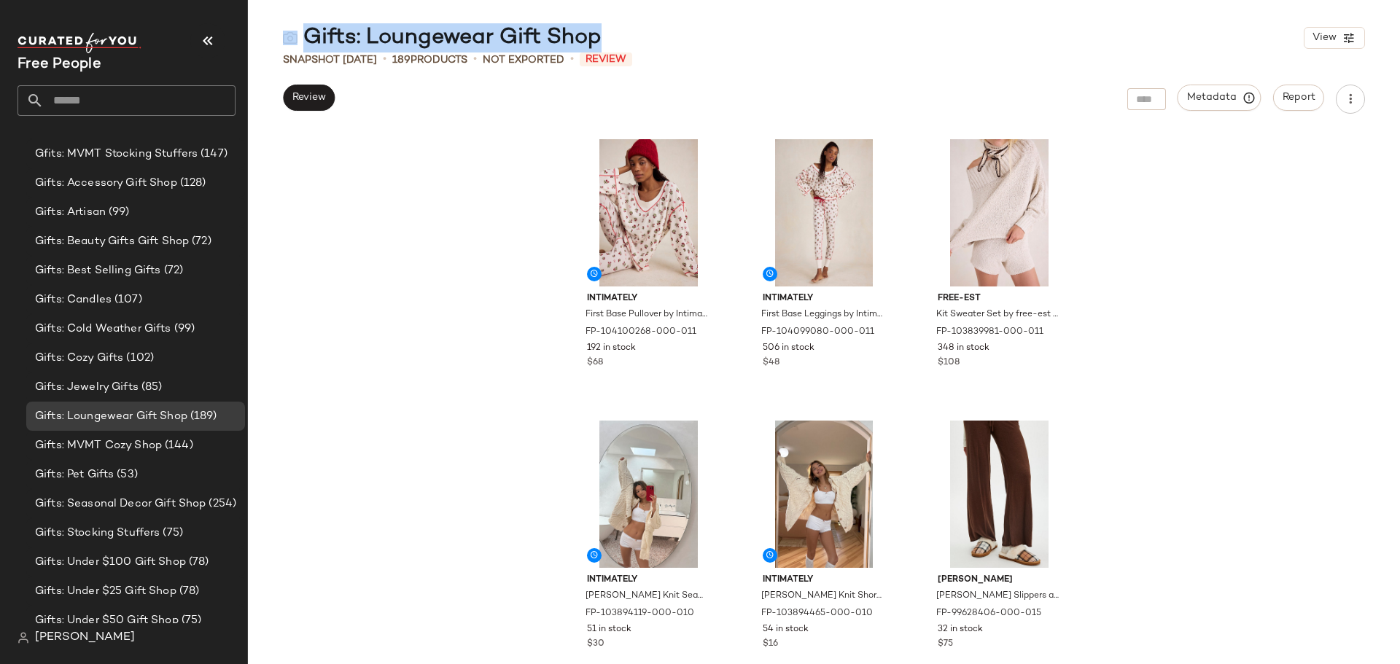
click at [594, 48] on div "Gifts: Loungewear Gift Shop" at bounding box center [442, 37] width 319 height 29
click at [599, 40] on div "Gifts: Loungewear Gift Shop" at bounding box center [442, 37] width 319 height 29
drag, startPoint x: 583, startPoint y: 37, endPoint x: 370, endPoint y: 47, distance: 212.4
click at [370, 47] on div "Gifts: Loungewear Gift Shop View" at bounding box center [824, 37] width 1152 height 29
drag, startPoint x: 370, startPoint y: 47, endPoint x: 315, endPoint y: 40, distance: 55.8
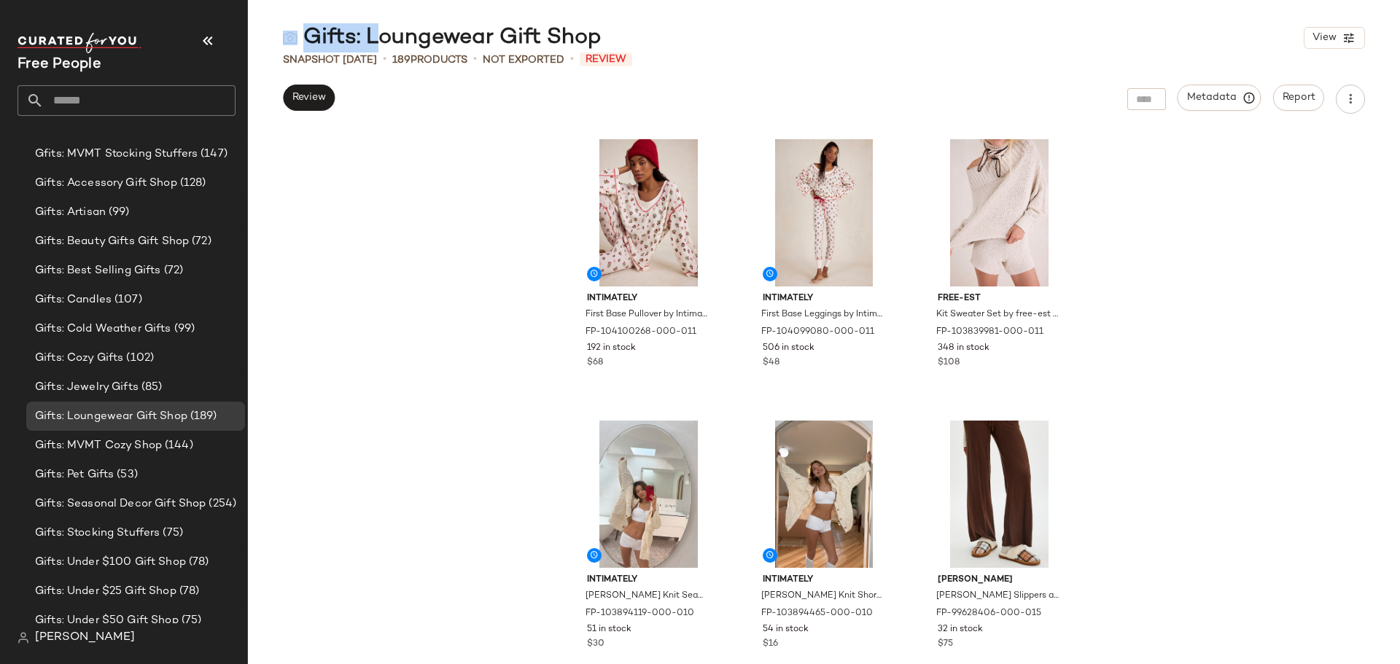
click at [371, 47] on div "Gifts: Loungewear Gift Shop" at bounding box center [442, 37] width 319 height 29
drag, startPoint x: 303, startPoint y: 39, endPoint x: 317, endPoint y: 41, distance: 14.7
click at [303, 39] on div "Gifts: Loungewear Gift Shop" at bounding box center [442, 37] width 319 height 29
click at [311, 42] on div "Gifts: Loungewear Gift Shop" at bounding box center [442, 37] width 319 height 29
drag, startPoint x: 597, startPoint y: 42, endPoint x: 690, endPoint y: 29, distance: 93.4
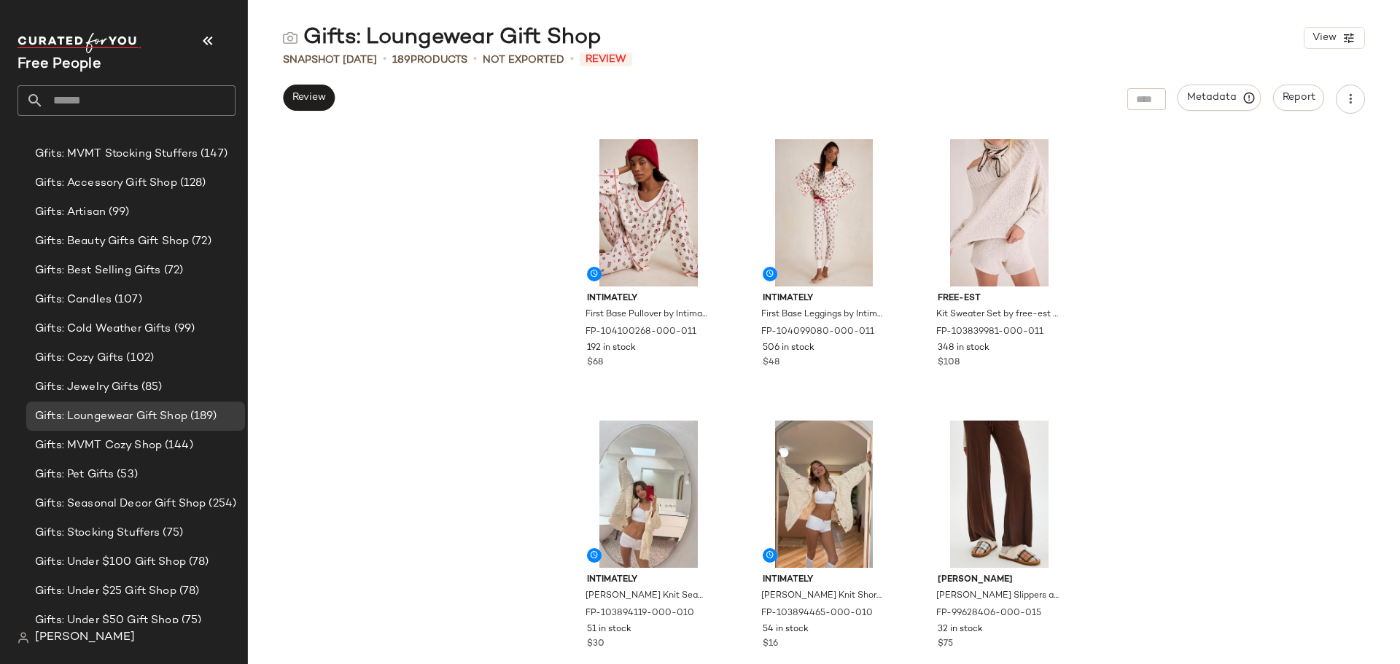
click at [315, 42] on div "Gifts: Loungewear Gift Shop" at bounding box center [442, 37] width 319 height 29
copy div "ifts: Loungewear Gift Shop"
click at [303, 31] on div "Gifts: Loungewear Gift Shop" at bounding box center [442, 37] width 319 height 29
drag, startPoint x: 304, startPoint y: 36, endPoint x: 600, endPoint y: 43, distance: 296.2
click at [600, 43] on div "Gifts: Loungewear Gift Shop" at bounding box center [442, 37] width 319 height 29
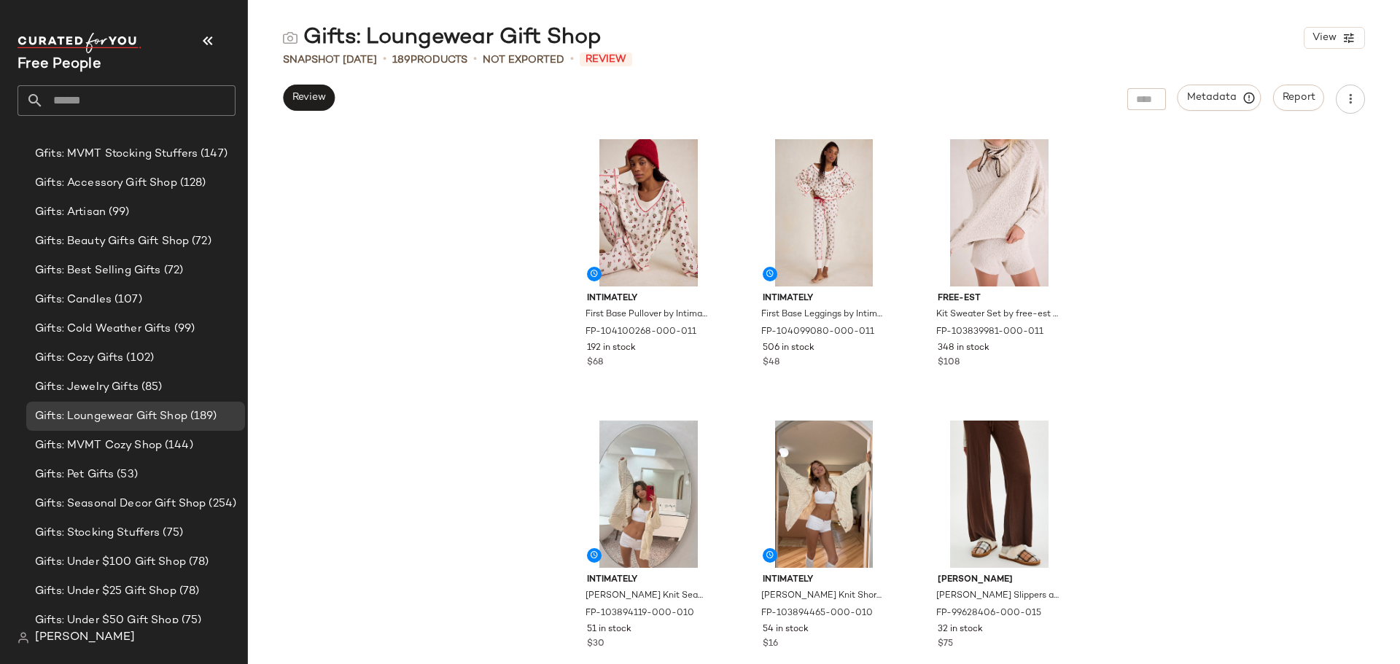
click at [564, 40] on div "Gifts: Loungewear Gift Shop" at bounding box center [442, 37] width 319 height 29
copy div "Gifts: Loungewear Gift Shop"
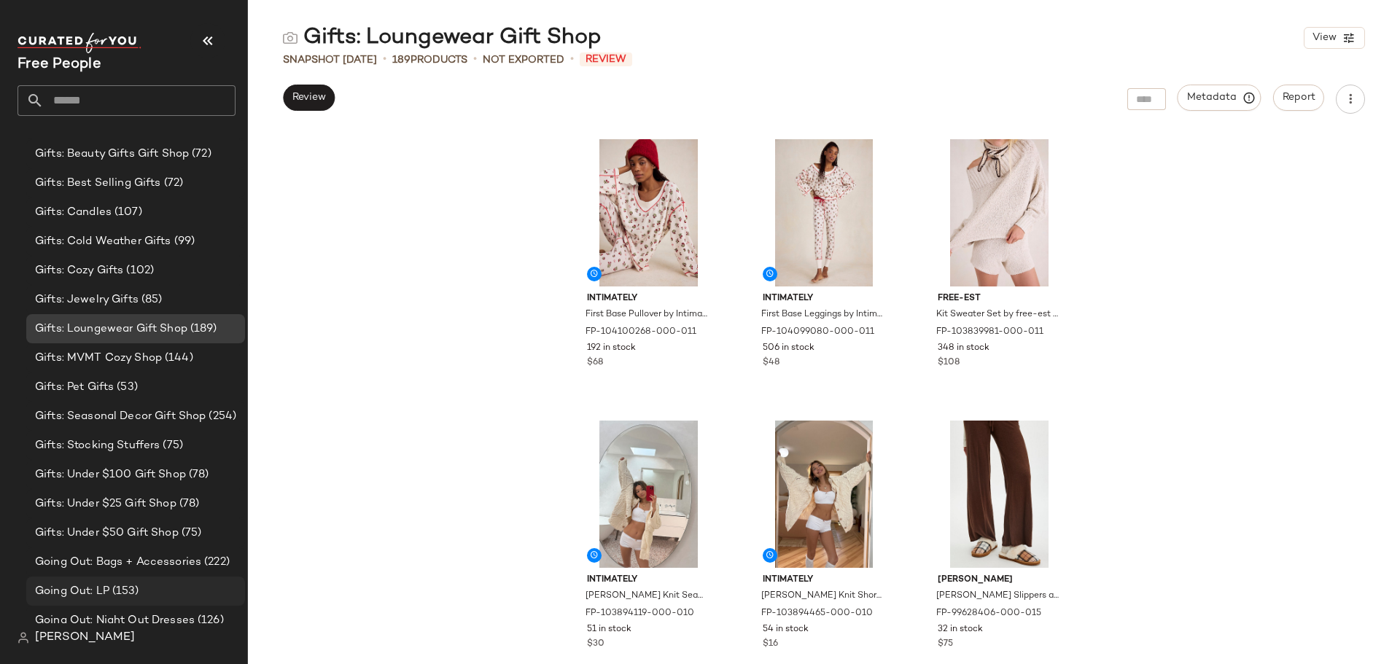
scroll to position [2638, 0]
